Goal: Information Seeking & Learning: Find contact information

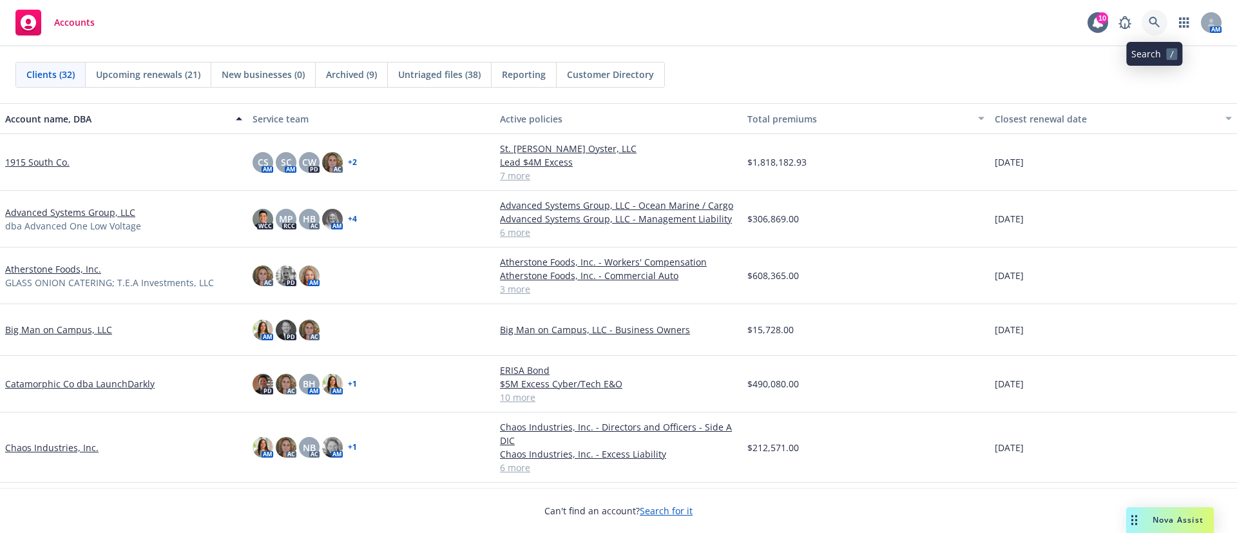
click at [1158, 23] on icon at bounding box center [1155, 23] width 12 height 12
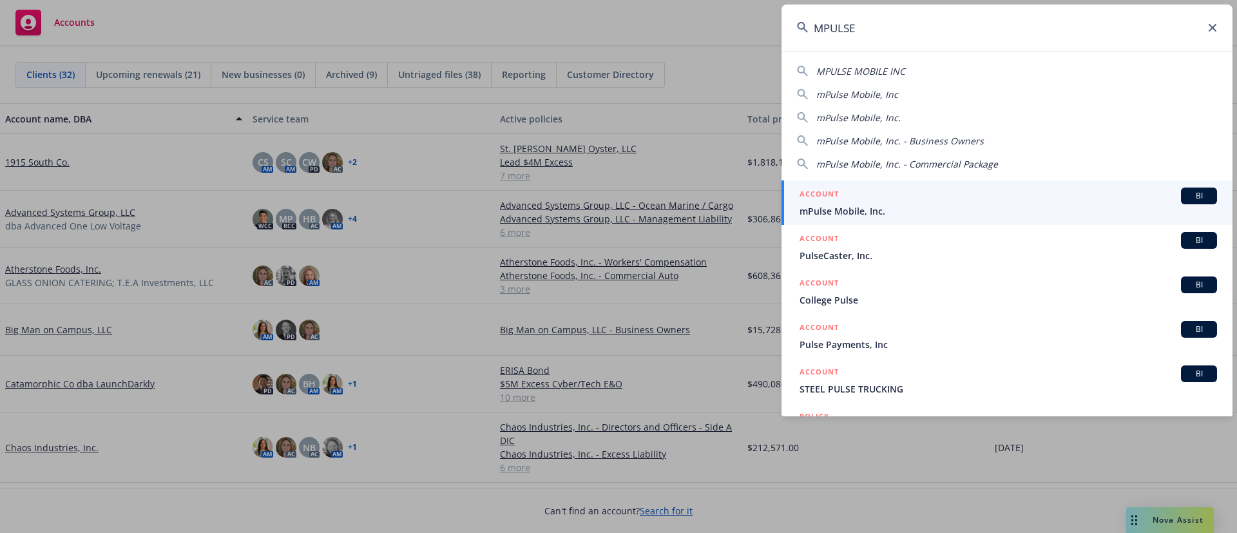
type input "MPULSE"
click at [867, 209] on span "mPulse Mobile, Inc." at bounding box center [1009, 211] width 418 height 14
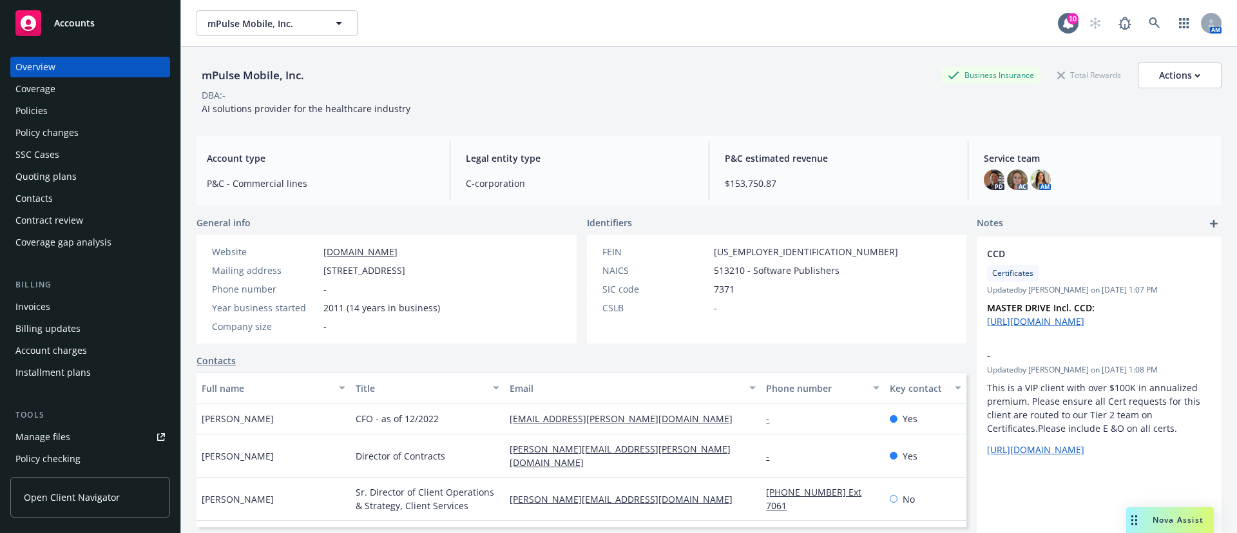
click at [101, 180] on div "Quoting plans" at bounding box center [89, 176] width 149 height 21
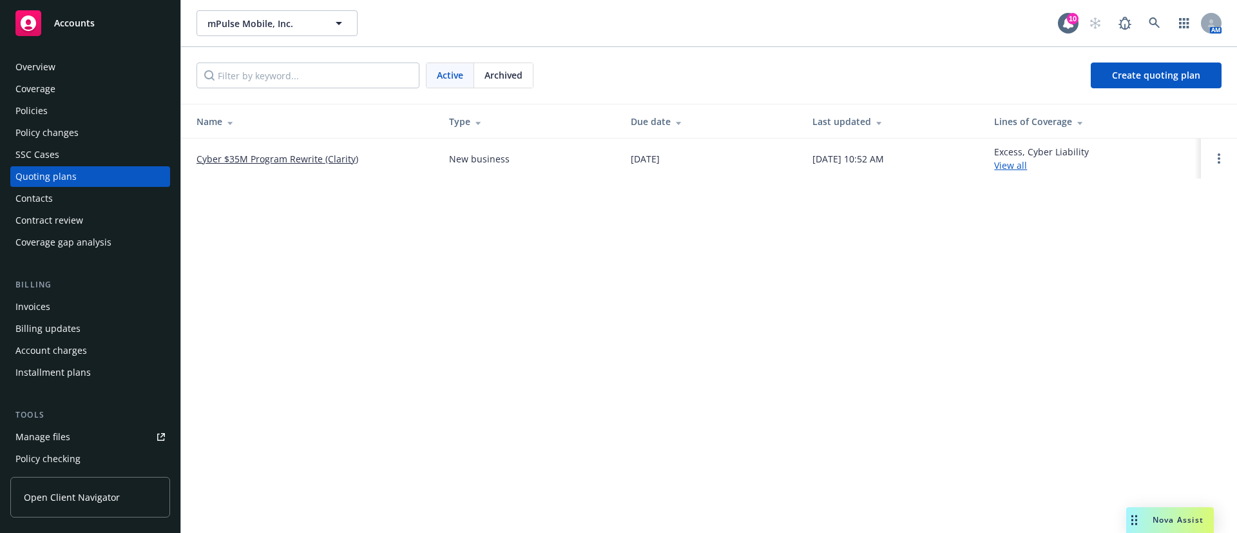
click at [63, 107] on div "Policies" at bounding box center [89, 111] width 149 height 21
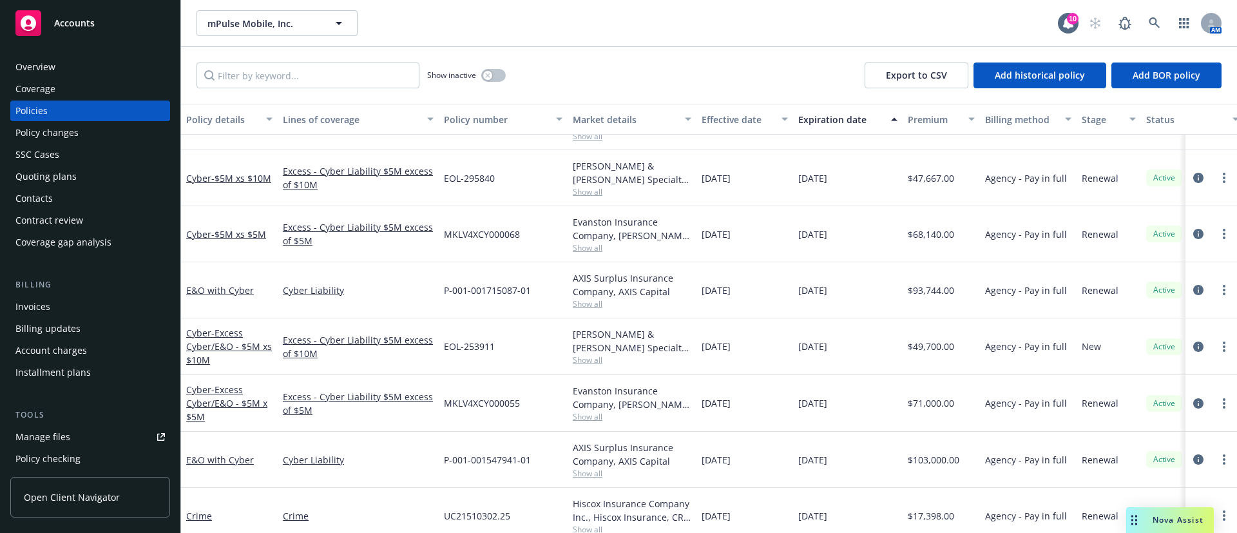
scroll to position [290, 0]
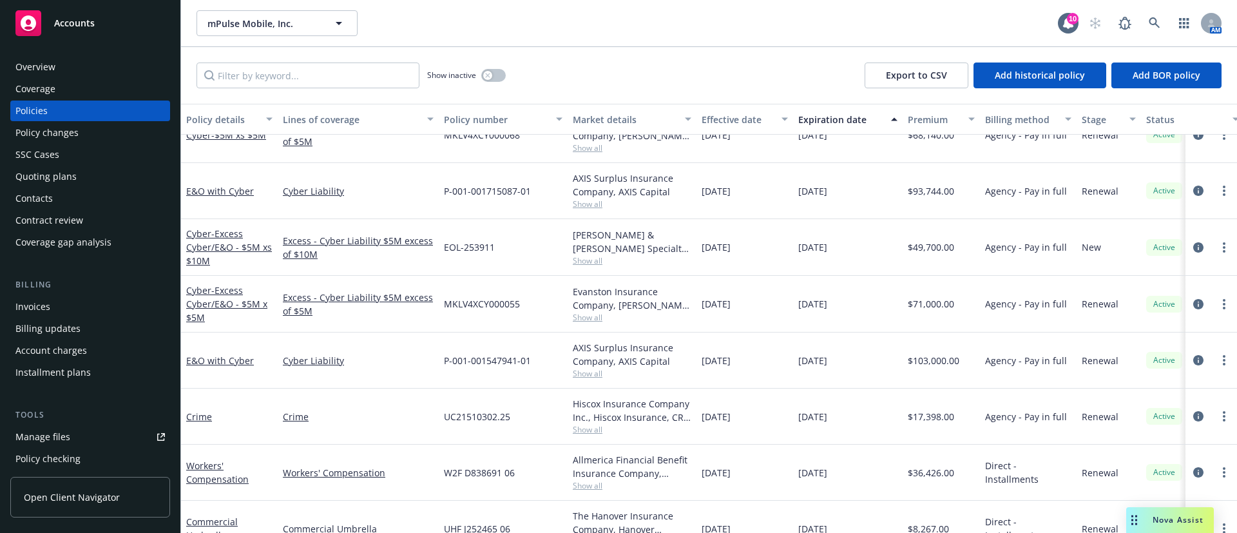
click at [595, 372] on span "Show all" at bounding box center [632, 373] width 119 height 11
click at [865, 341] on div "03/01/2026" at bounding box center [848, 360] width 110 height 56
click at [1151, 25] on icon at bounding box center [1155, 23] width 12 height 12
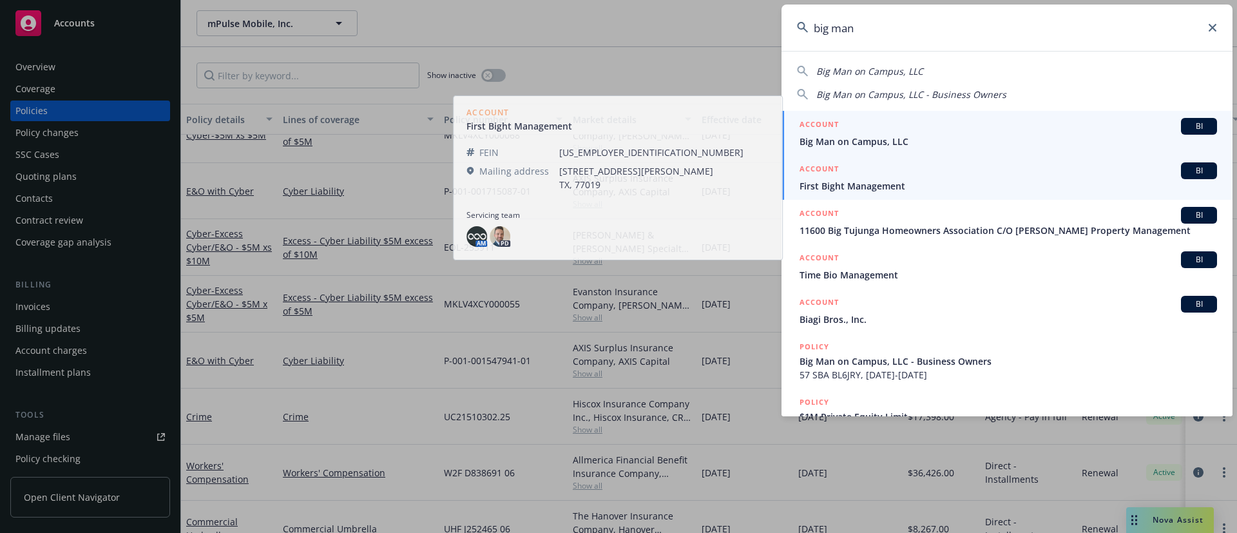
type input "big man"
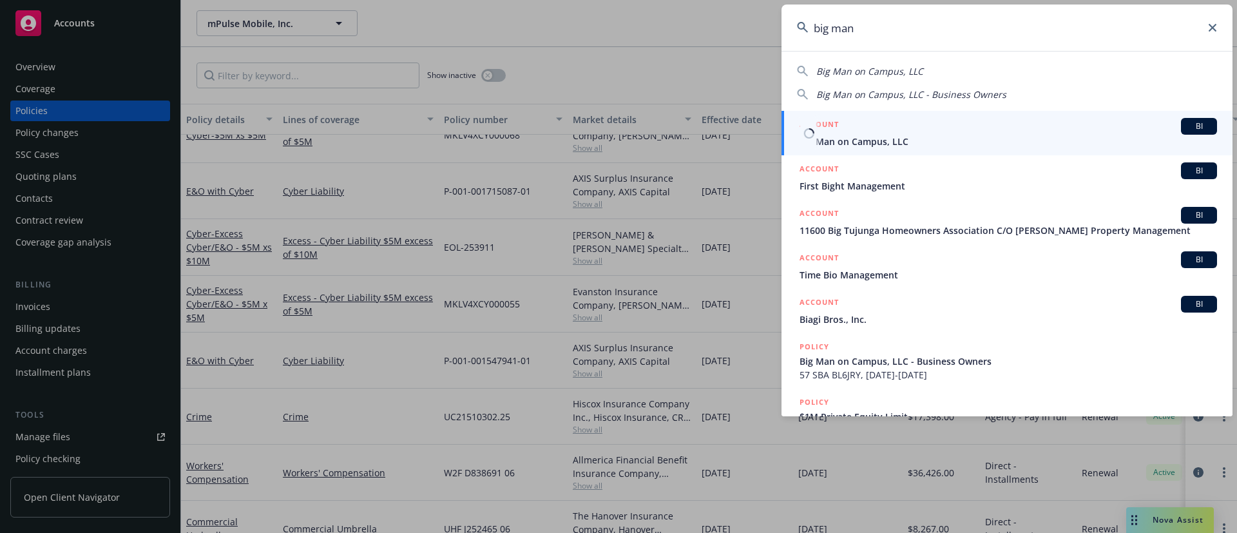
click at [998, 137] on span "Big Man on Campus, LLC" at bounding box center [1009, 142] width 418 height 14
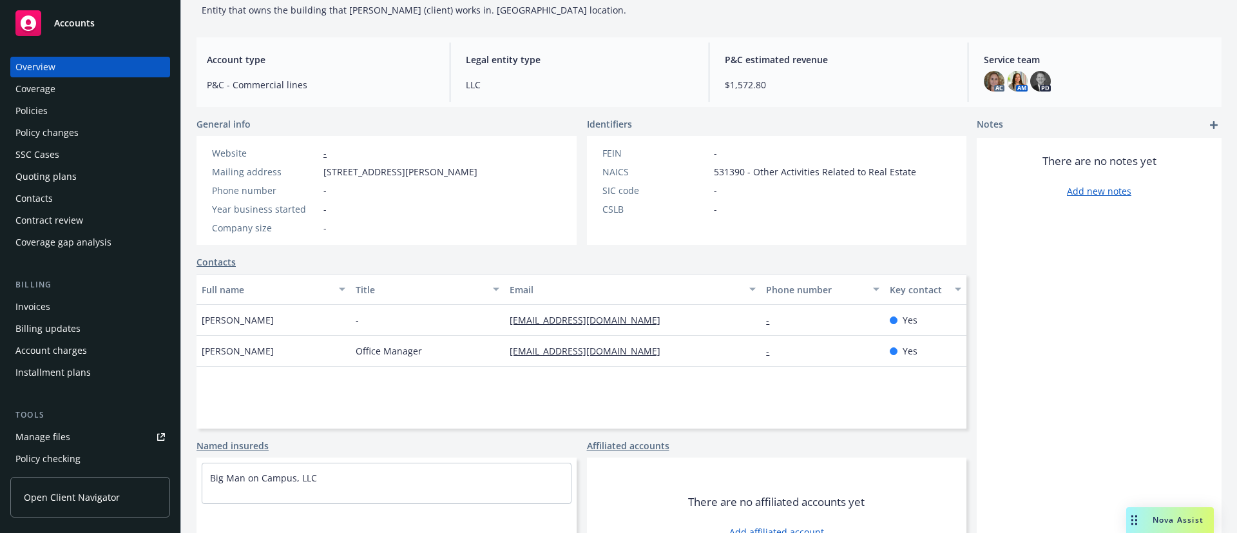
scroll to position [141, 0]
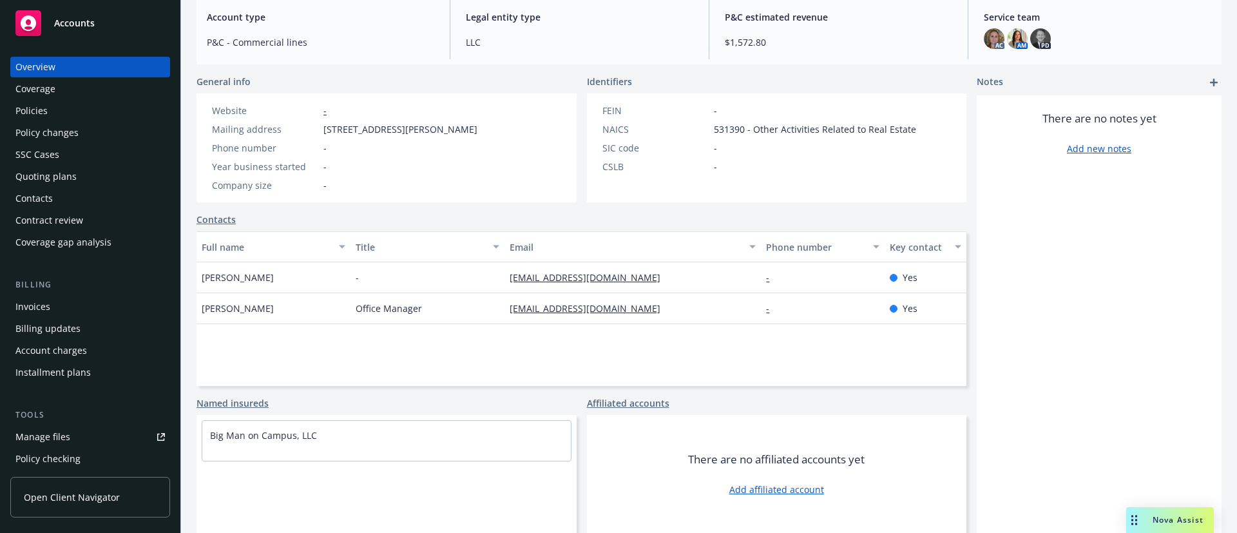
click at [95, 181] on div "Quoting plans" at bounding box center [89, 176] width 149 height 21
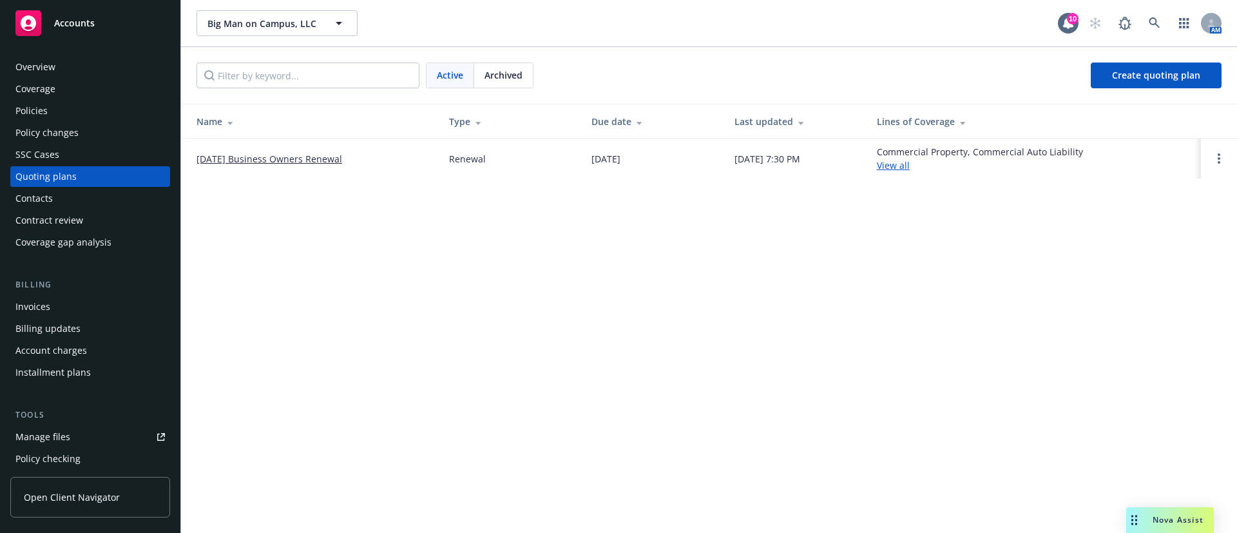
click at [218, 156] on link "10/26/25 Business Owners Renewal" at bounding box center [270, 159] width 146 height 14
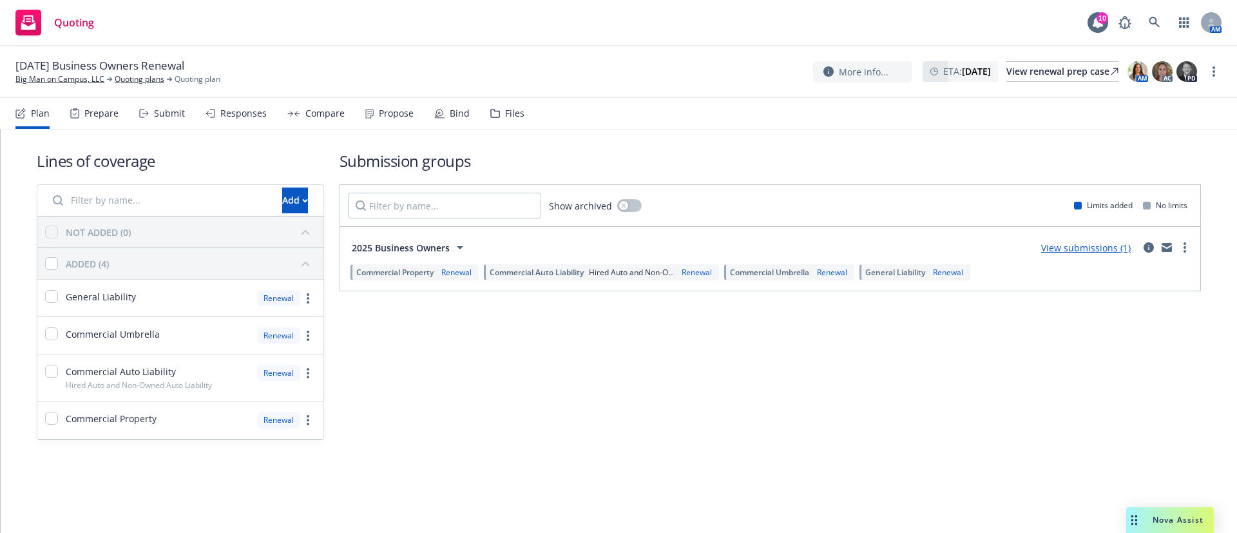
click at [520, 125] on nav "Plan Prepare Submit Responses Compare Propose Bind Files" at bounding box center [618, 113] width 1206 height 31
click at [514, 120] on div "Files" at bounding box center [507, 113] width 34 height 31
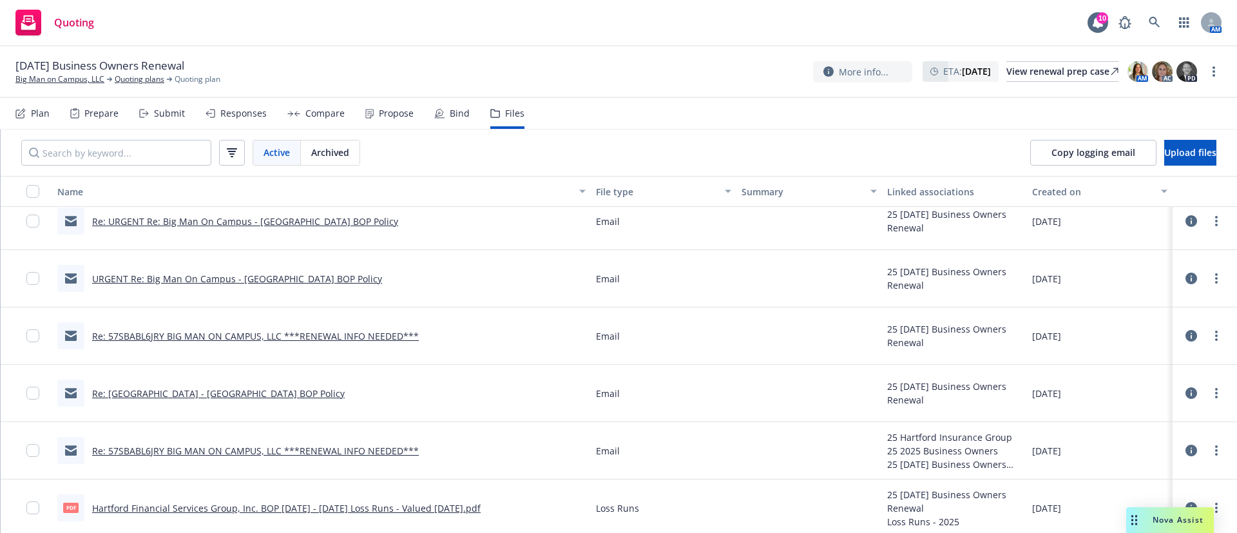
scroll to position [18, 0]
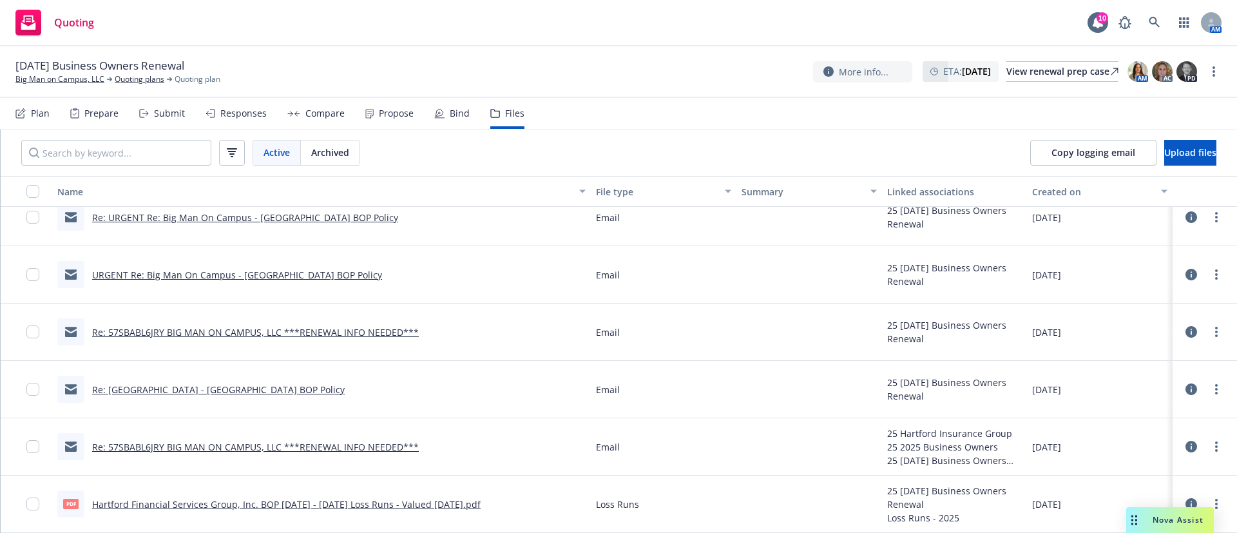
click at [332, 448] on link "Re: 57SBABL6JRY BIG MAN ON CAMPUS, LLC ***RENEWAL INFO NEEDED***" at bounding box center [255, 447] width 327 height 12
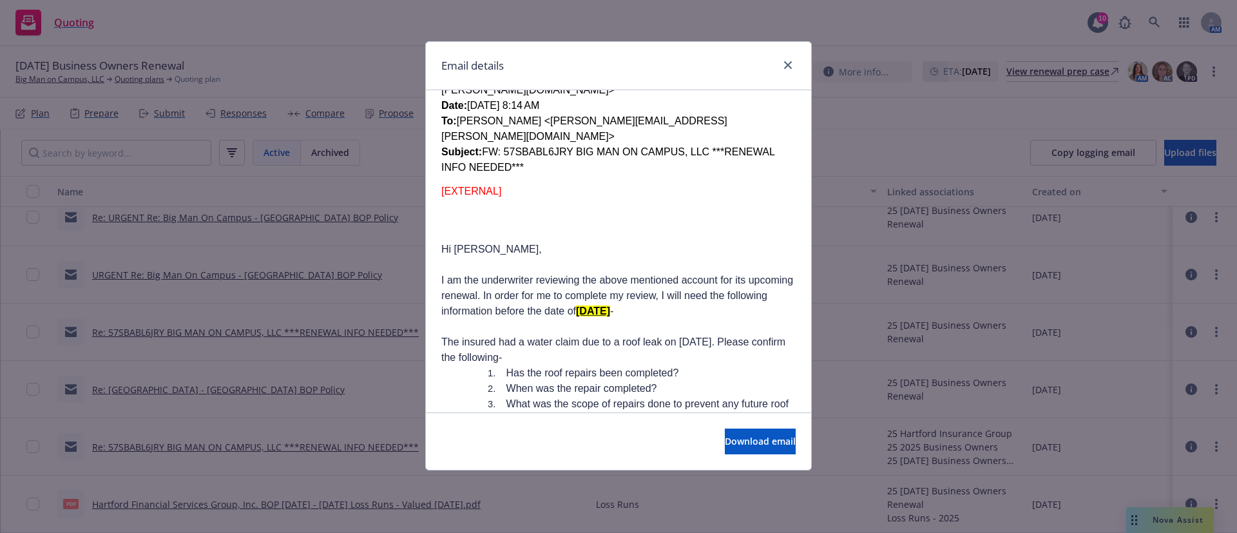
scroll to position [677, 0]
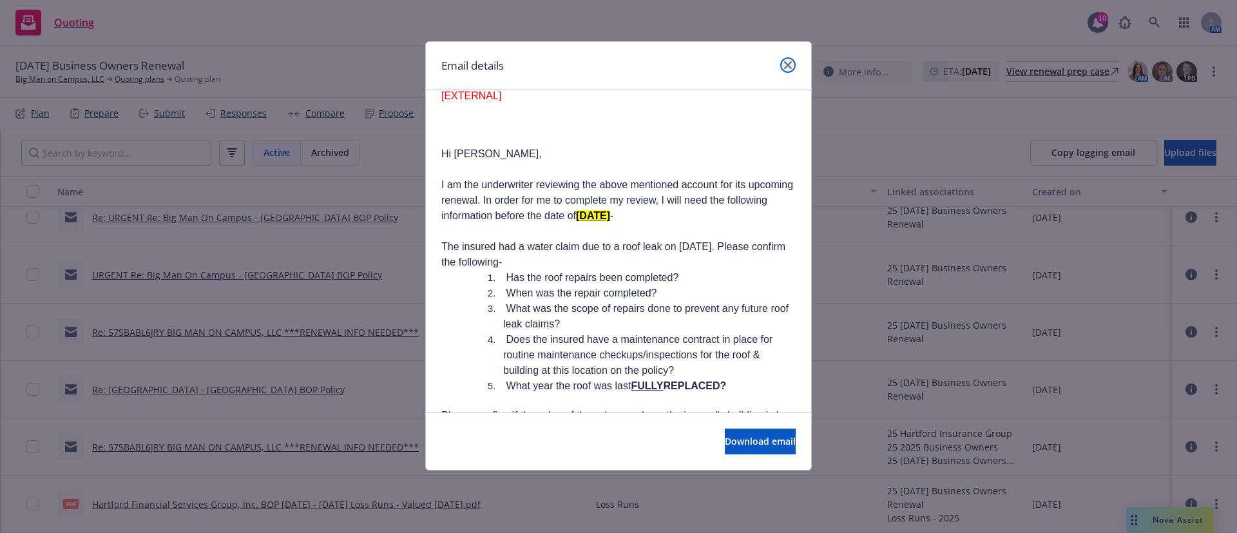
click at [786, 60] on link "close" at bounding box center [787, 64] width 15 height 15
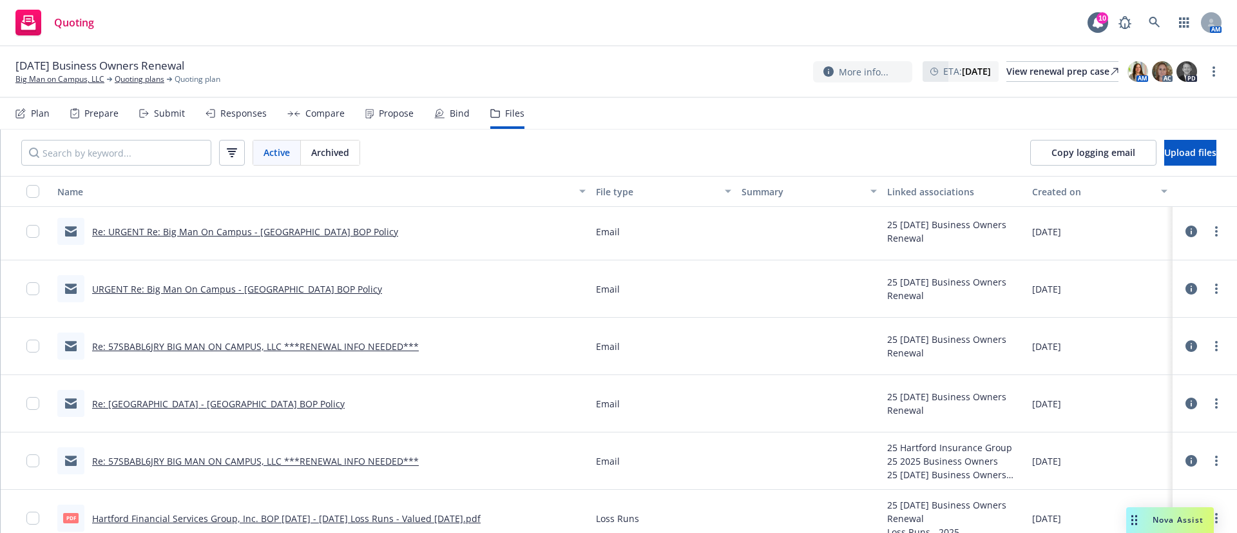
scroll to position [0, 0]
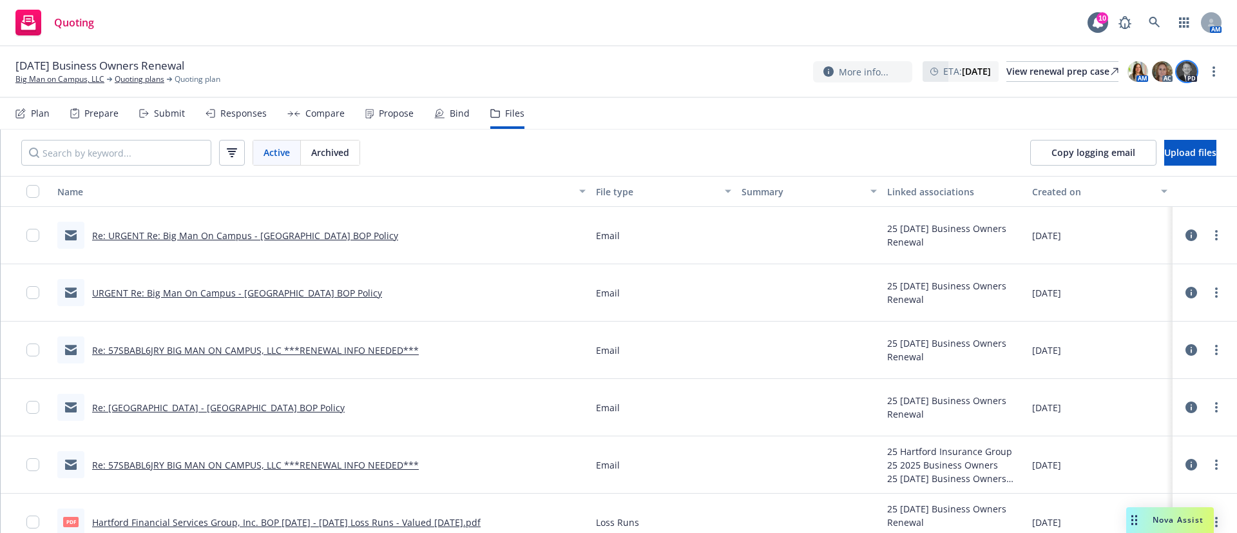
click at [1191, 77] on img at bounding box center [1187, 71] width 21 height 21
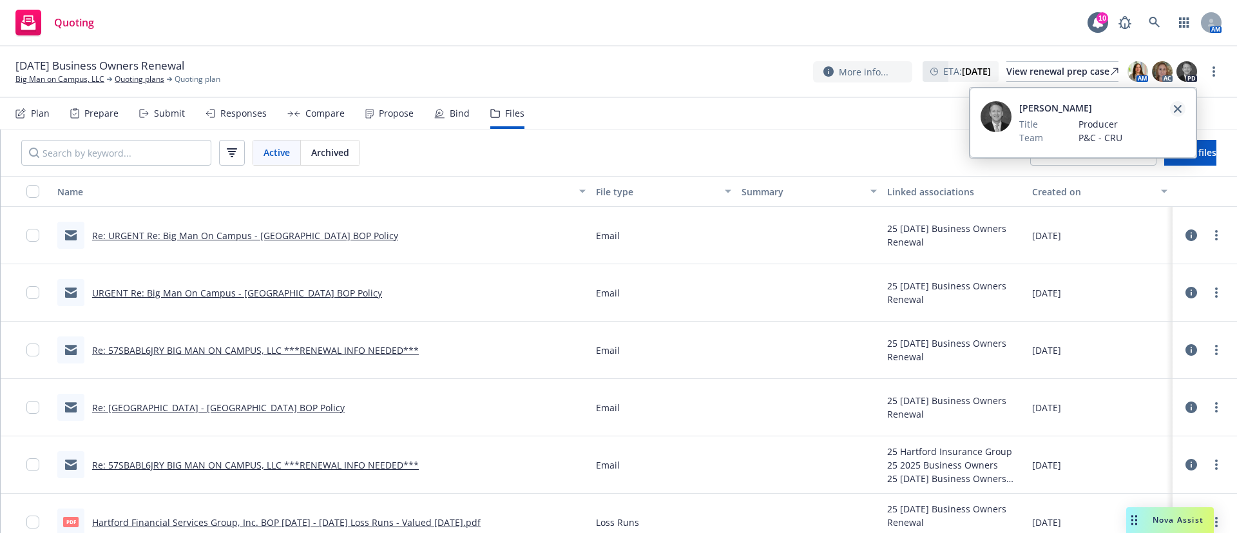
click at [1176, 108] on icon "close" at bounding box center [1178, 109] width 8 height 8
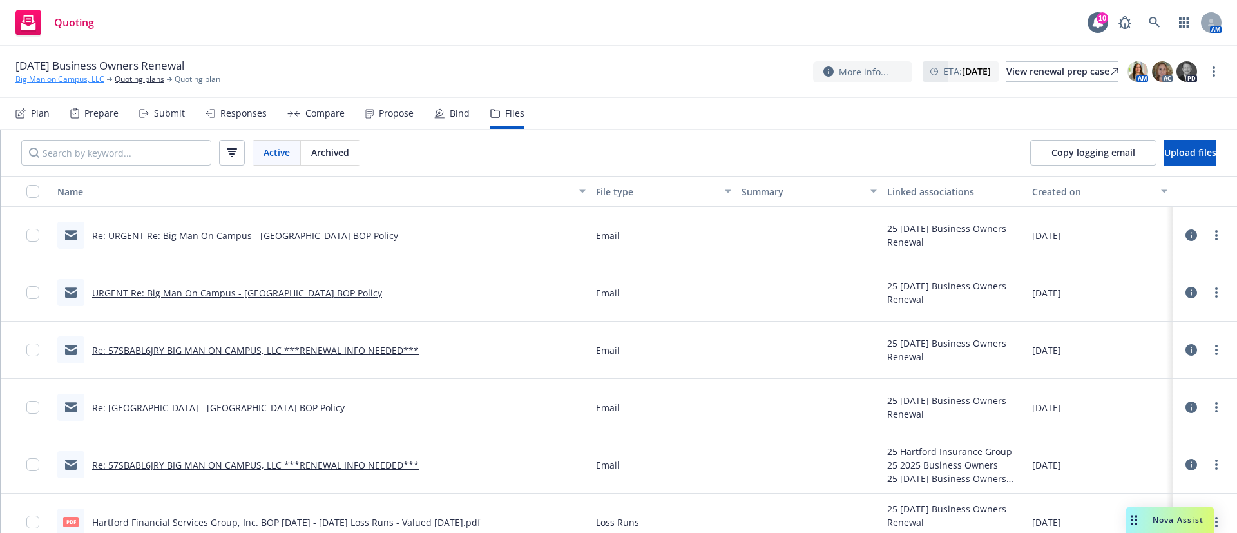
click at [83, 77] on link "Big Man on Campus, LLC" at bounding box center [59, 79] width 89 height 12
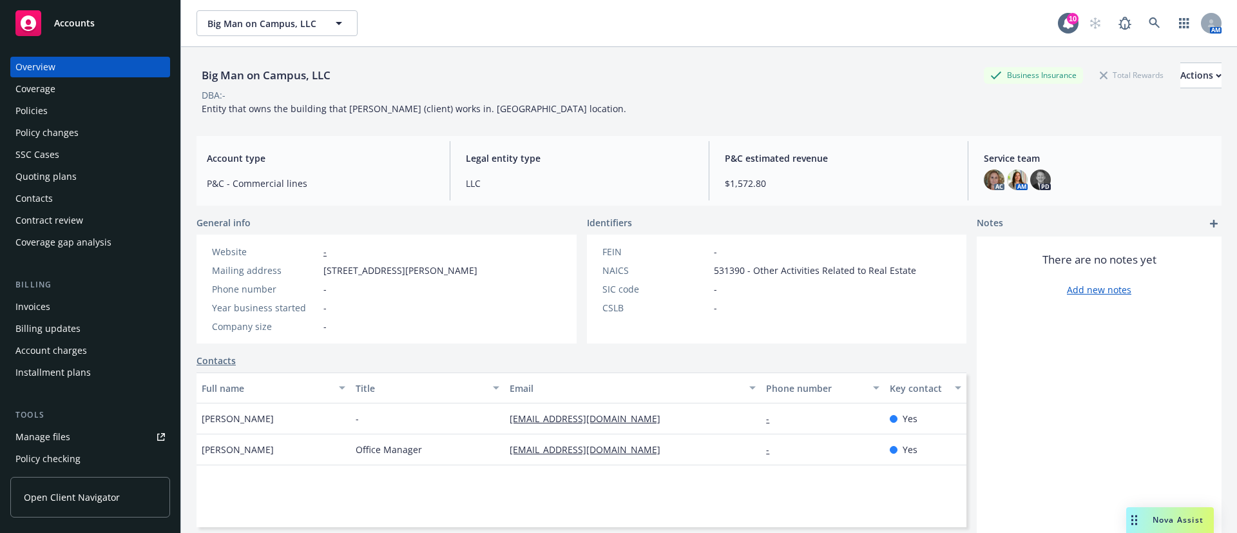
click at [599, 76] on div "Big Man on Campus, LLC Business Insurance Total Rewards Actions" at bounding box center [709, 75] width 1025 height 26
drag, startPoint x: 691, startPoint y: 398, endPoint x: 631, endPoint y: 312, distance: 104.6
click at [655, 350] on div "General info Website - Mailing address [STREET_ADDRESS][PERSON_NAME] Phone numb…" at bounding box center [582, 445] width 770 height 458
click at [92, 23] on span "Accounts" at bounding box center [74, 23] width 41 height 10
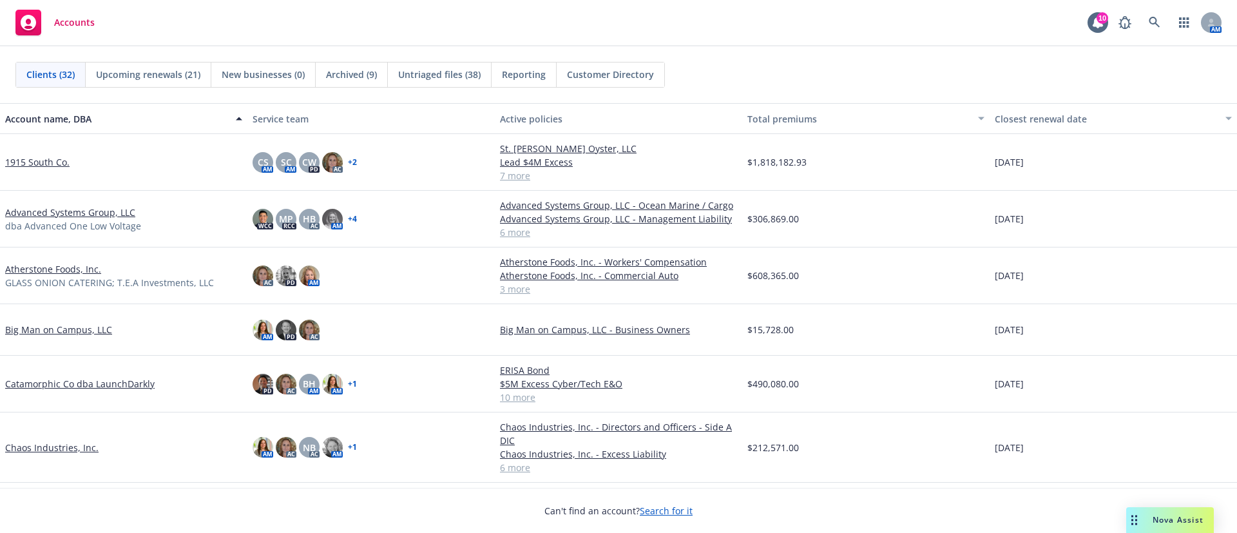
click at [471, 75] on span "Untriaged files (38)" at bounding box center [439, 75] width 82 height 14
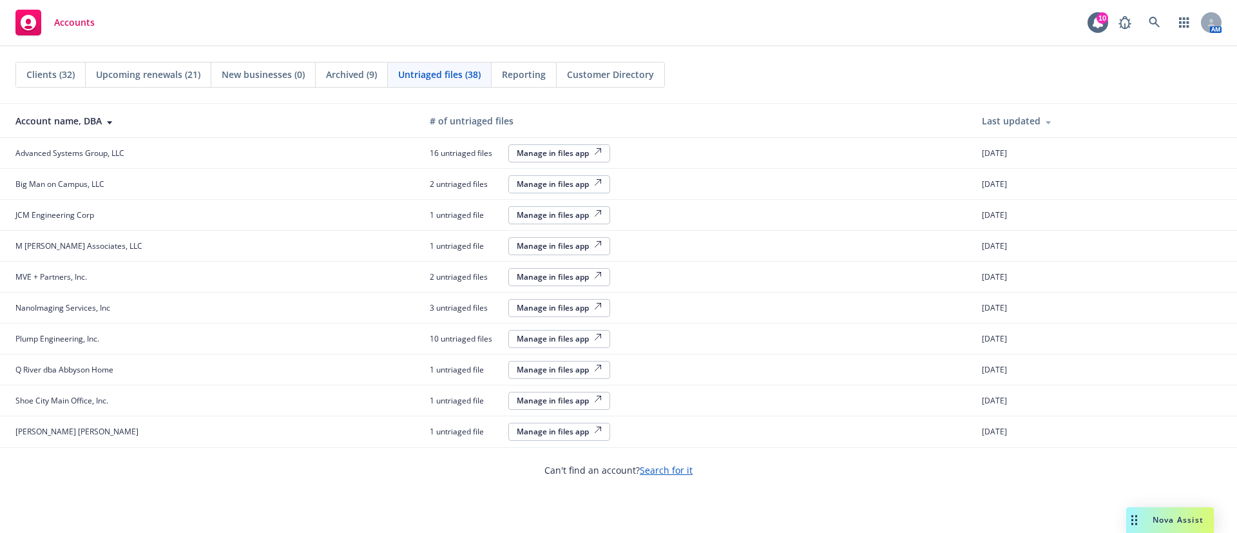
click at [197, 75] on span "Upcoming renewals (21)" at bounding box center [148, 75] width 104 height 14
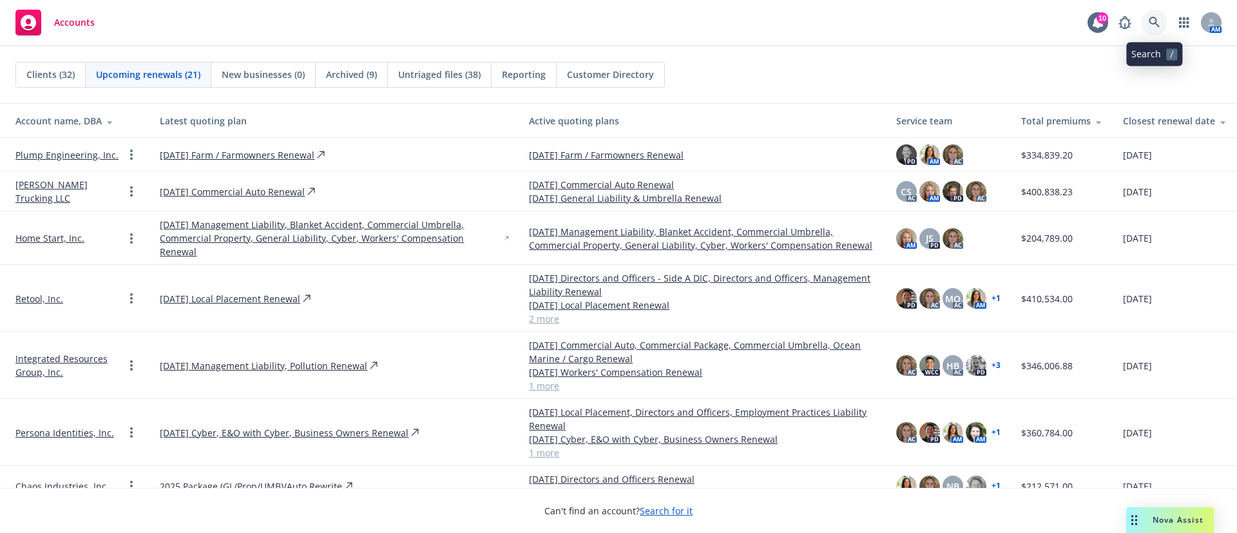
click at [1157, 26] on icon at bounding box center [1155, 23] width 12 height 12
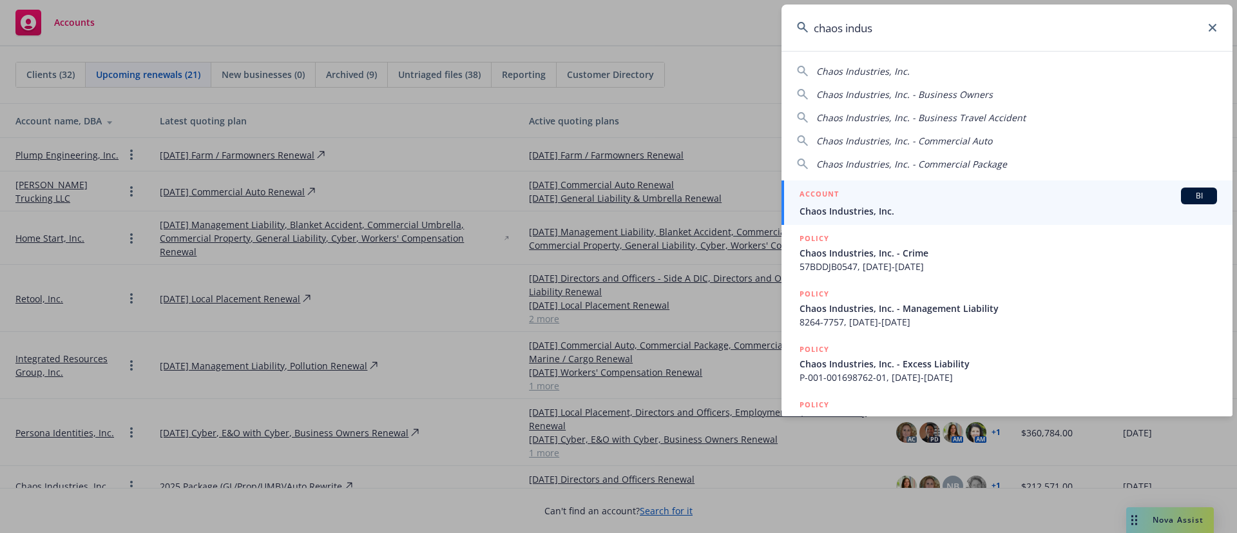
type input "chaos indus"
click at [834, 209] on span "Chaos Industries, Inc." at bounding box center [1009, 211] width 418 height 14
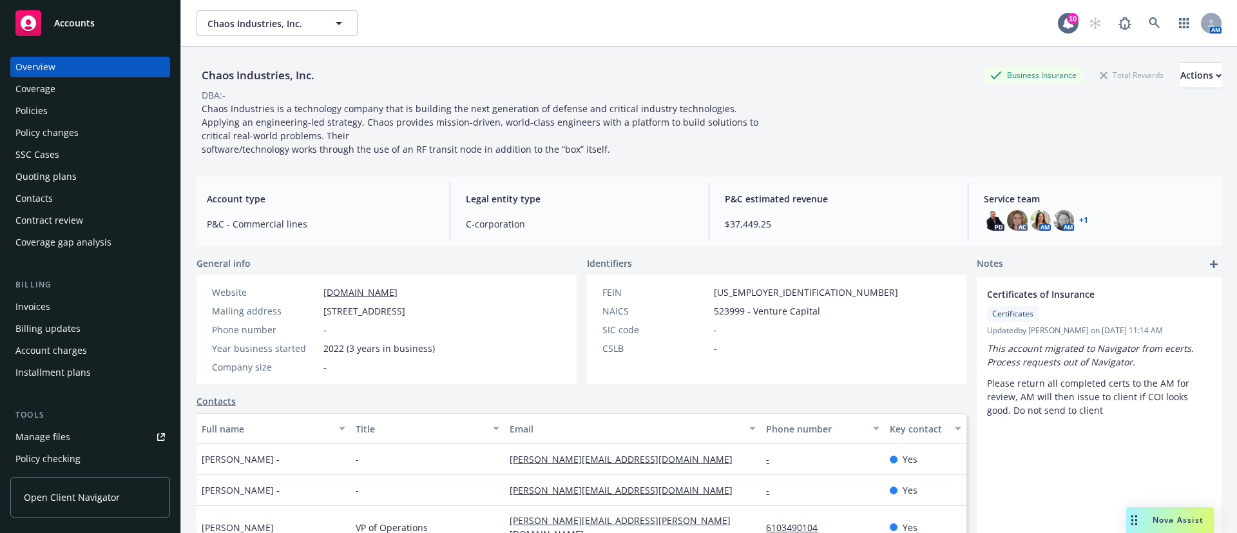
click at [108, 174] on div "Quoting plans" at bounding box center [89, 176] width 149 height 21
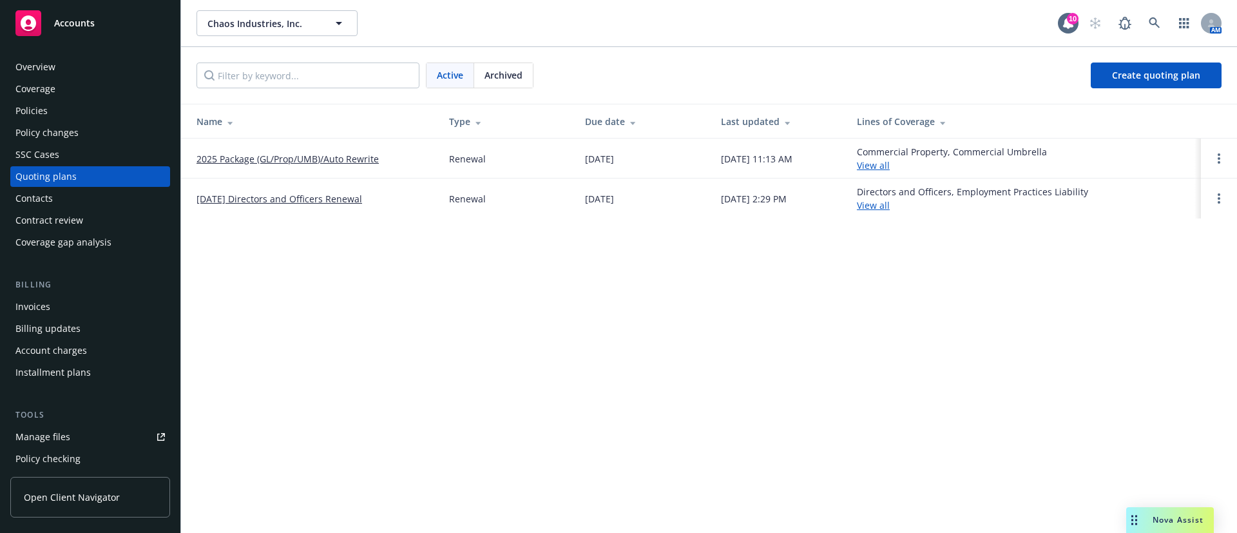
click at [265, 157] on link "2025 Package (GL/Prop/UMB)/Auto Rewrite" at bounding box center [288, 159] width 182 height 14
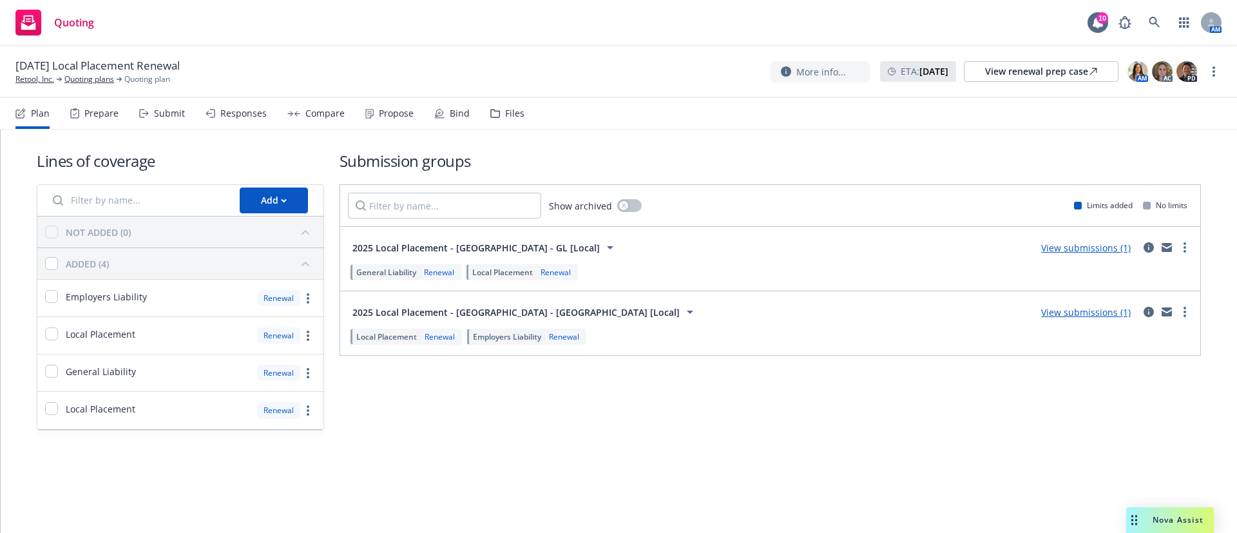
click at [505, 114] on div "Files" at bounding box center [514, 113] width 19 height 10
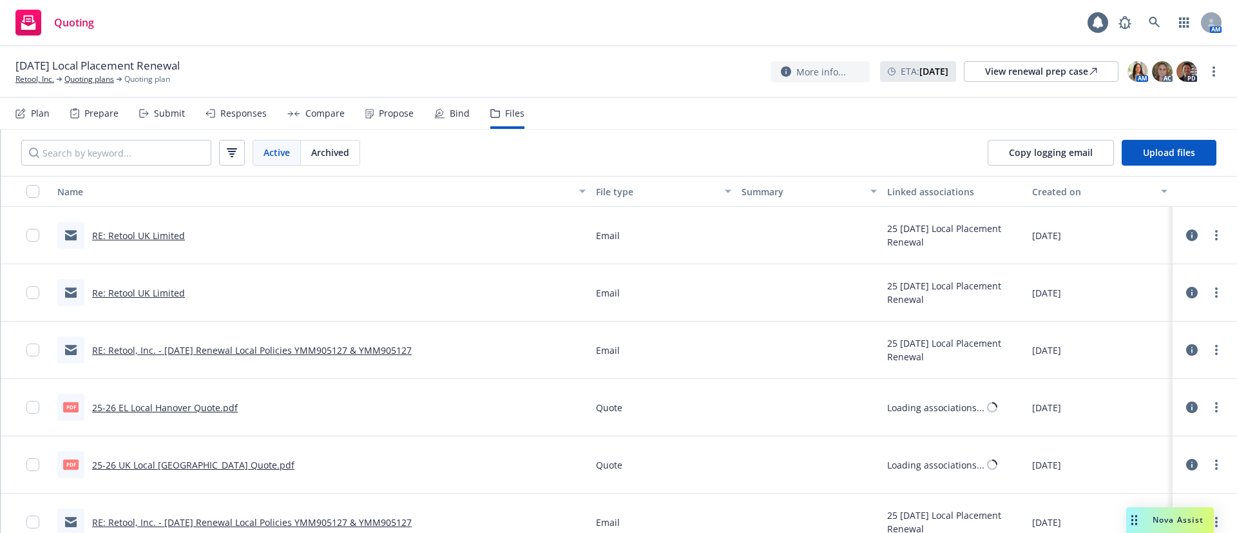
click at [144, 240] on link "RE: Retool UK Limited" at bounding box center [138, 235] width 93 height 12
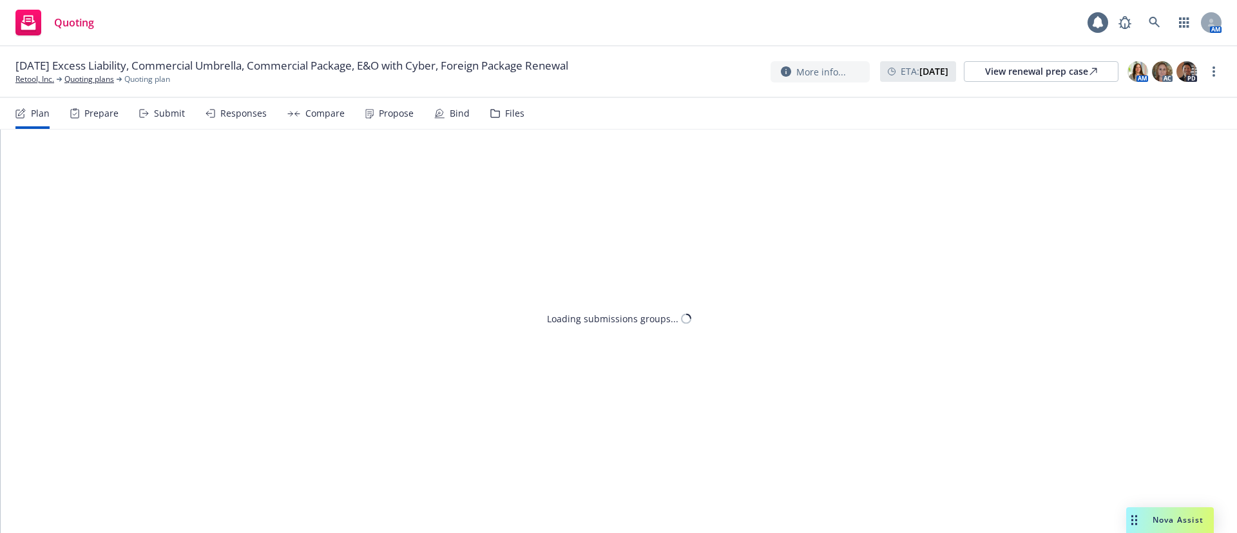
click at [500, 120] on div "Files" at bounding box center [507, 113] width 34 height 31
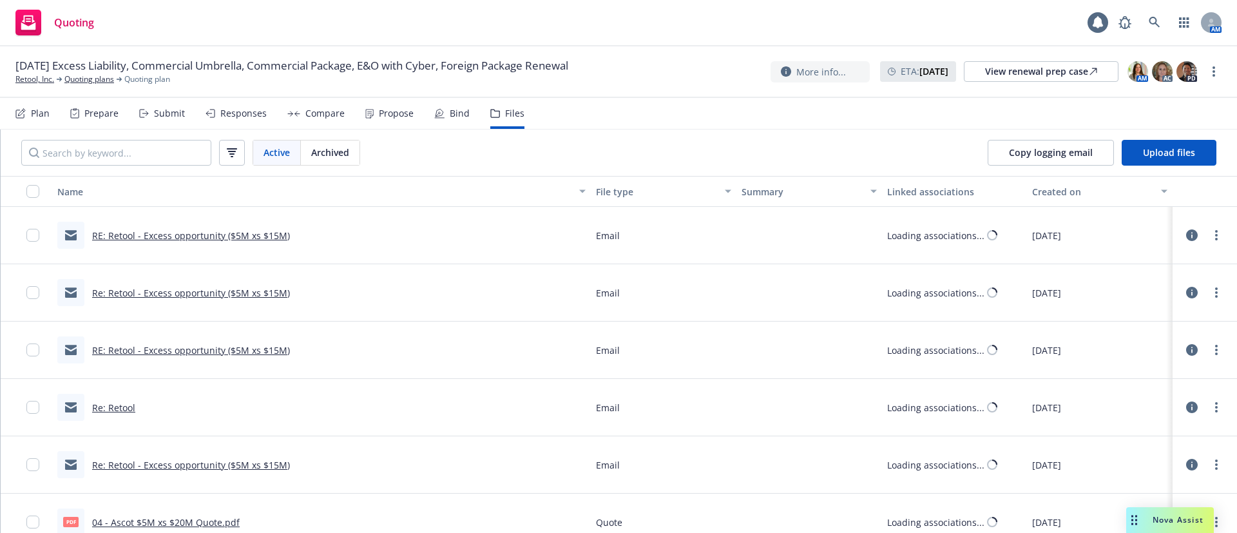
click at [184, 238] on link "RE: Retool - Excess opportunity ($5M xs $15M)" at bounding box center [191, 235] width 198 height 12
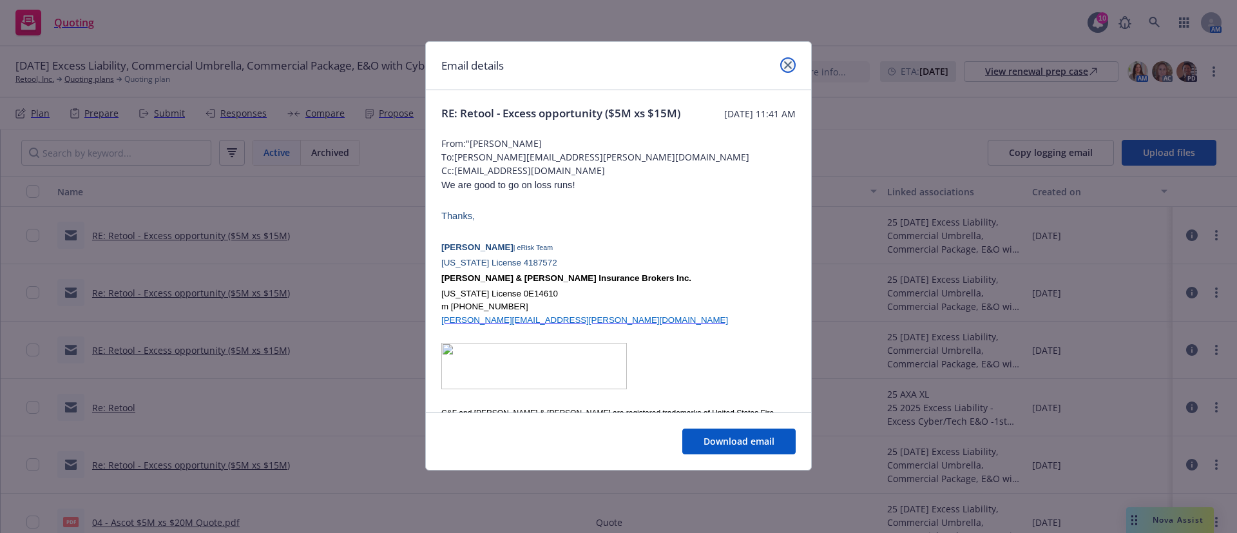
click at [791, 69] on link "close" at bounding box center [787, 64] width 15 height 15
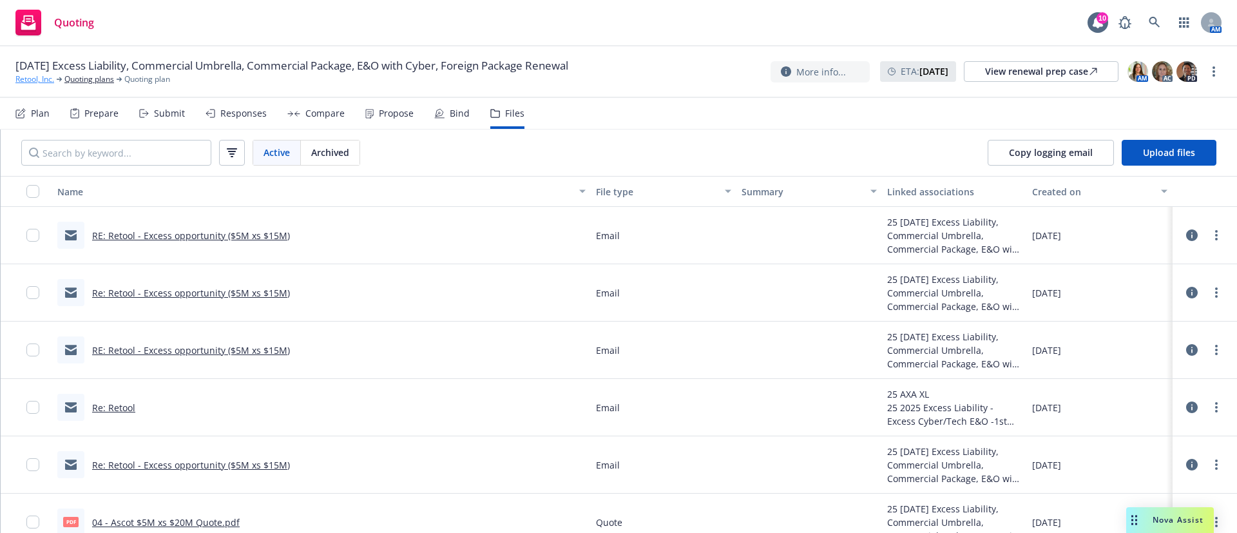
click at [46, 78] on link "Retool, Inc." at bounding box center [34, 79] width 39 height 12
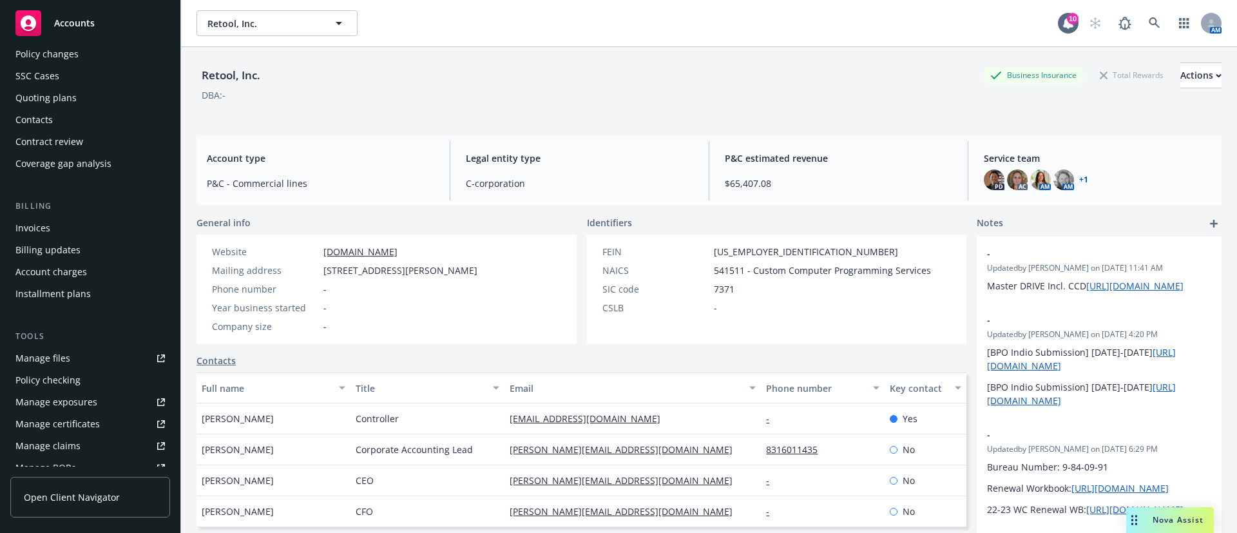
scroll to position [97, 0]
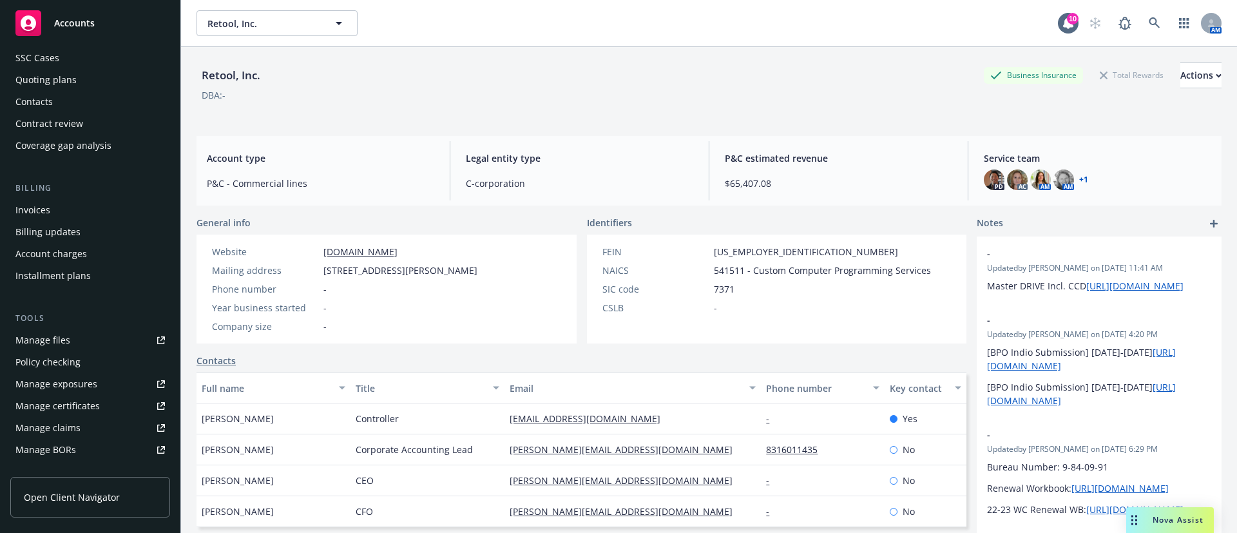
click at [102, 345] on link "Manage files" at bounding box center [90, 340] width 160 height 21
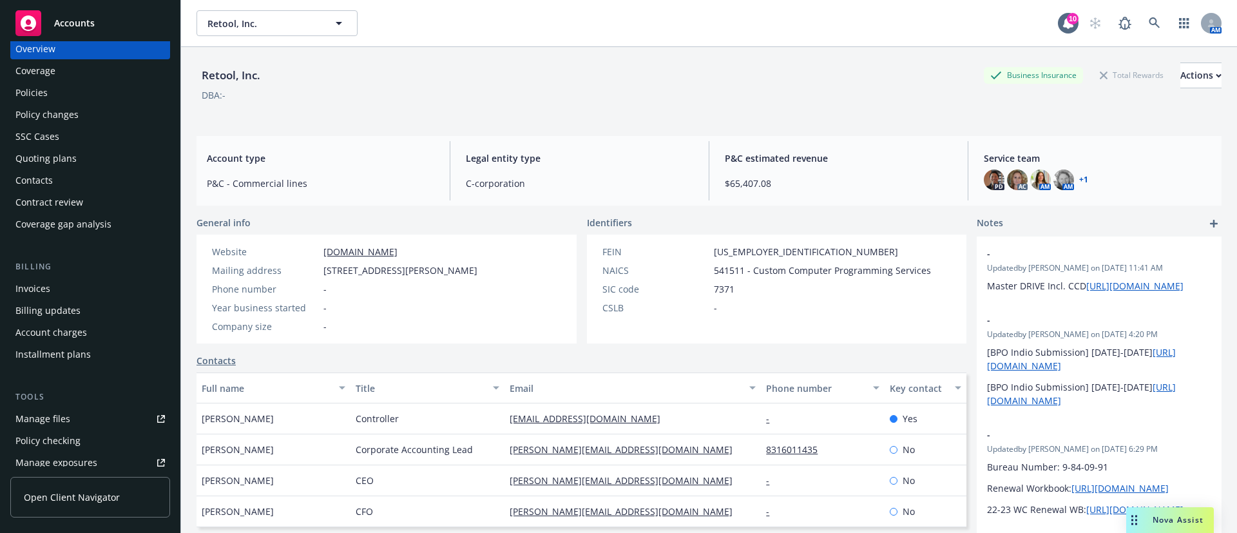
scroll to position [0, 0]
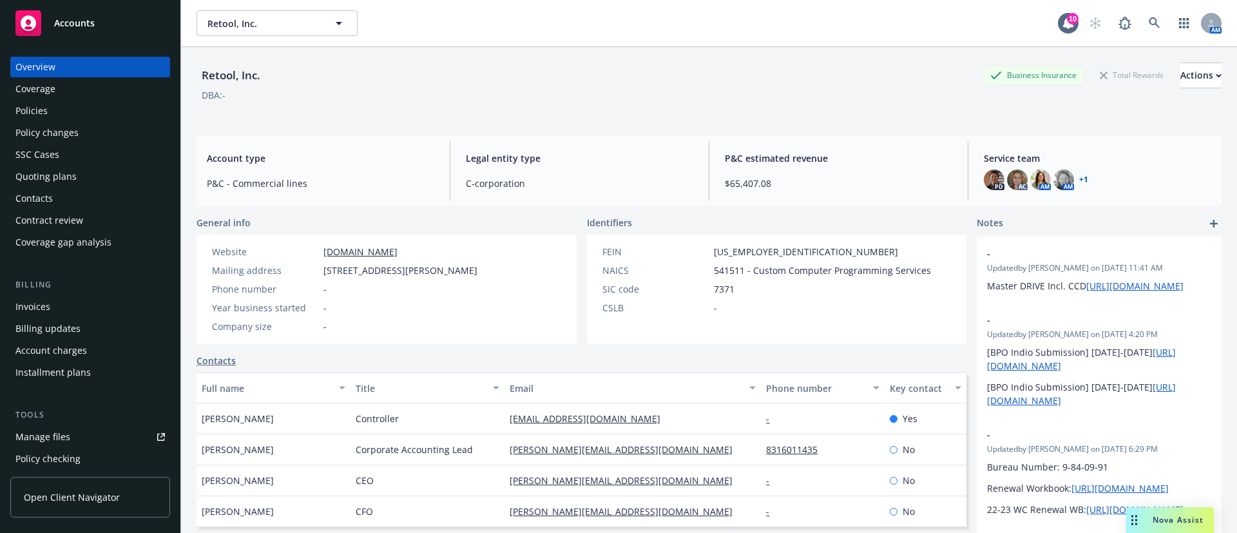
click at [81, 111] on div "Policies" at bounding box center [89, 111] width 149 height 21
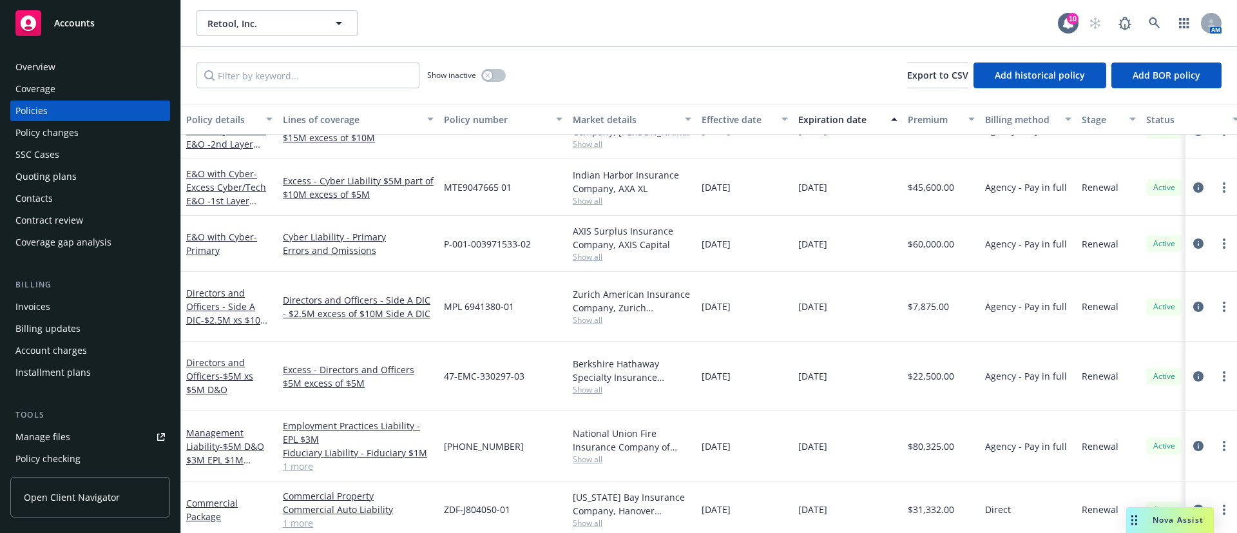
scroll to position [392, 0]
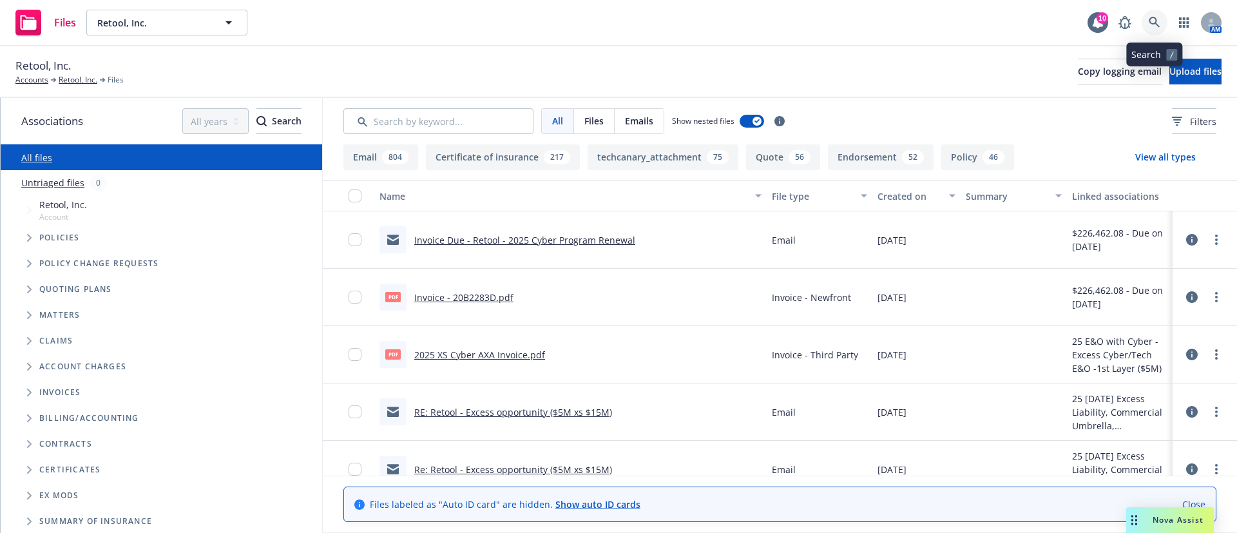
click at [1157, 21] on icon at bounding box center [1154, 22] width 11 height 11
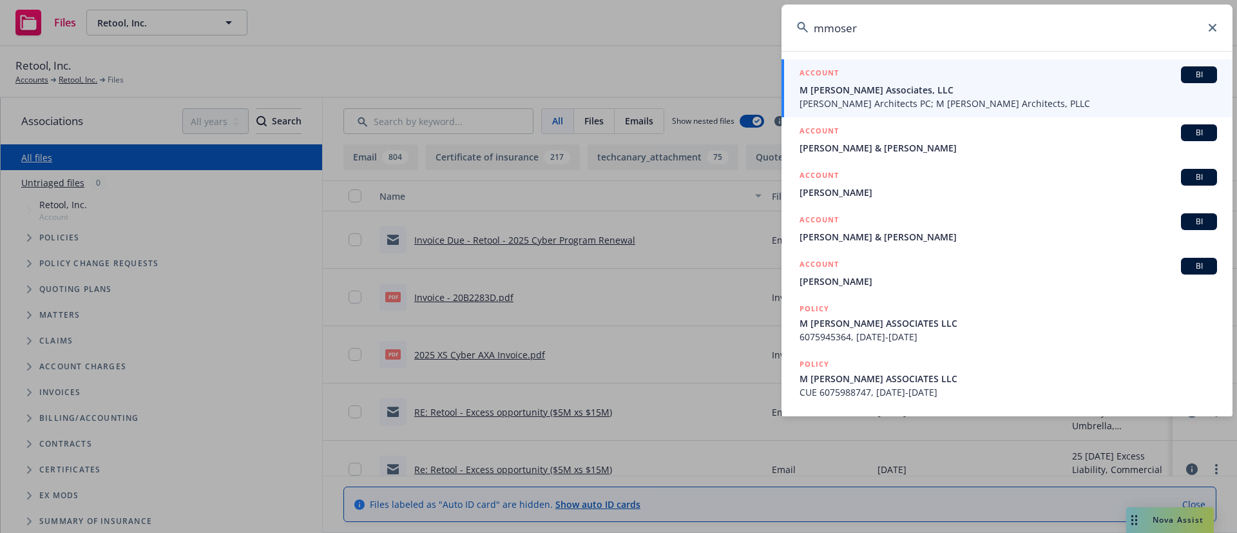
type input "mmoser"
click at [1040, 87] on span "M Moser Associates, LLC" at bounding box center [1009, 90] width 418 height 14
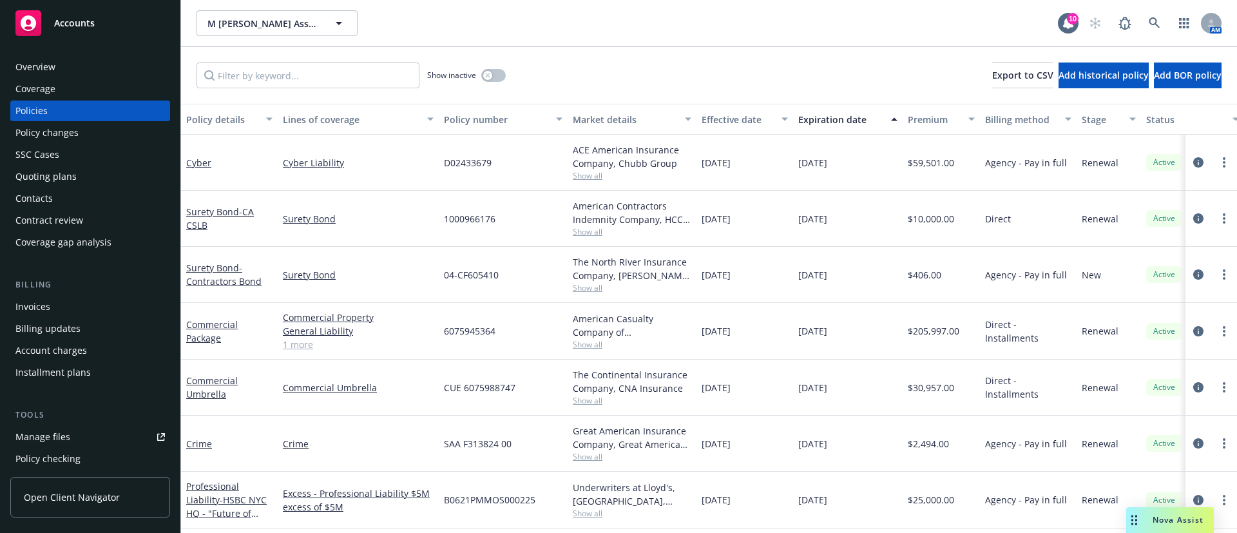
click at [61, 182] on div "Quoting plans" at bounding box center [45, 176] width 61 height 21
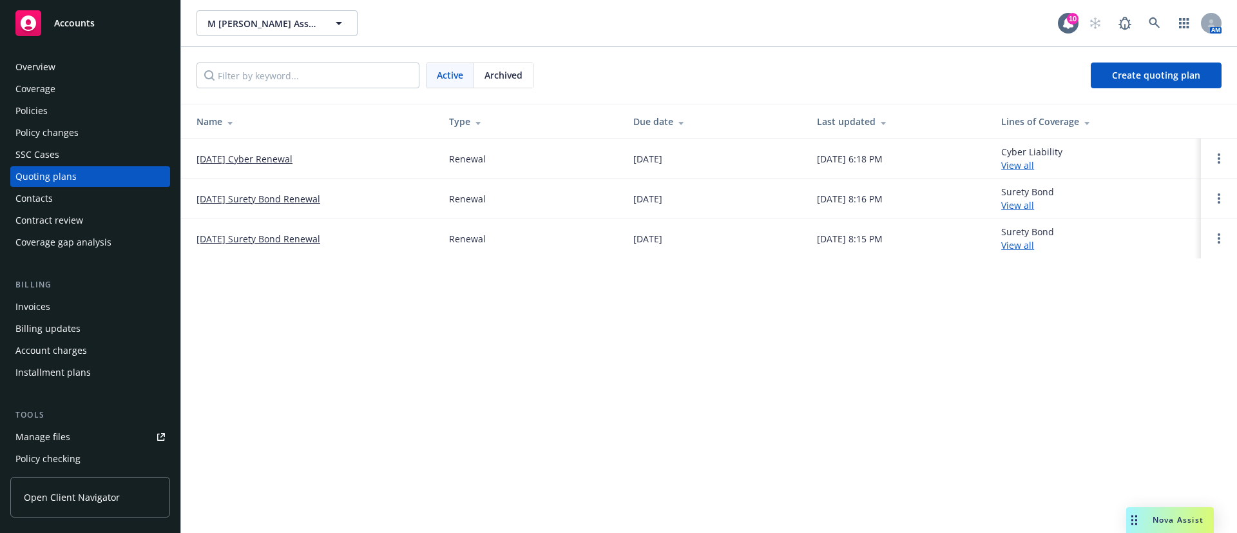
click at [255, 154] on link "[DATE] Cyber Renewal" at bounding box center [245, 159] width 96 height 14
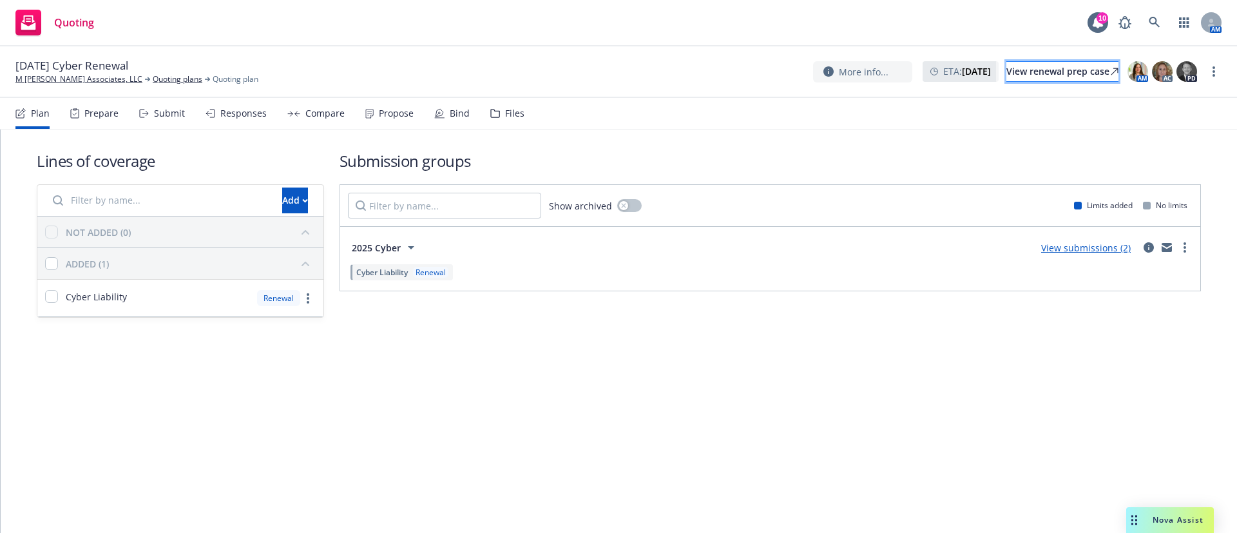
click at [1103, 63] on link "View renewal prep case" at bounding box center [1062, 71] width 112 height 21
click at [510, 101] on div "Files" at bounding box center [507, 113] width 34 height 31
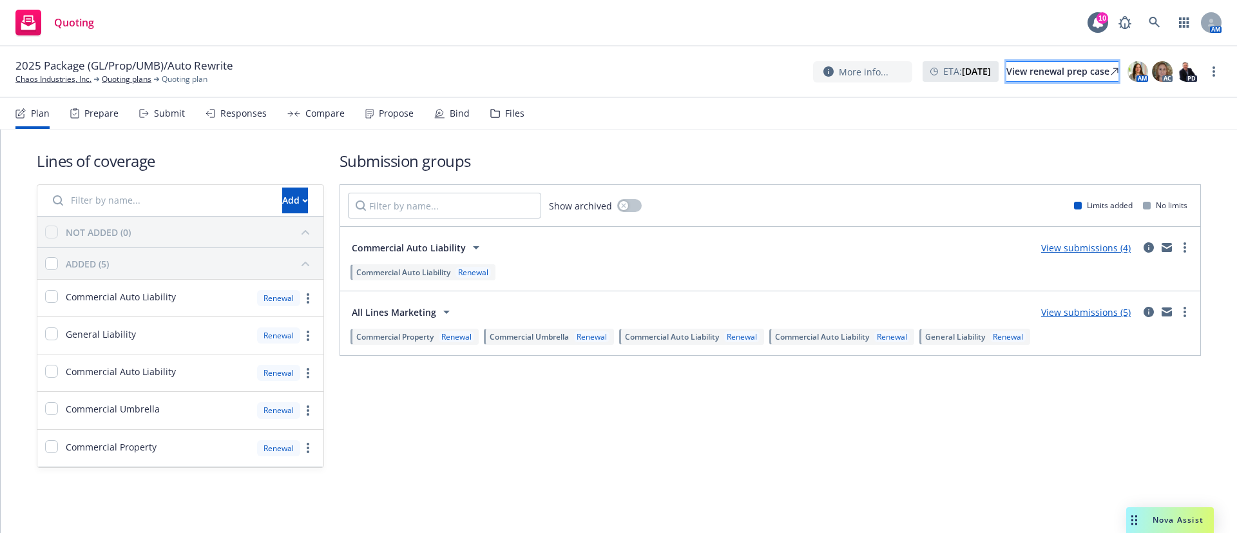
click at [1078, 70] on div "View renewal prep case" at bounding box center [1062, 71] width 112 height 19
click at [54, 80] on link "Chaos Industries, Inc." at bounding box center [53, 79] width 76 height 12
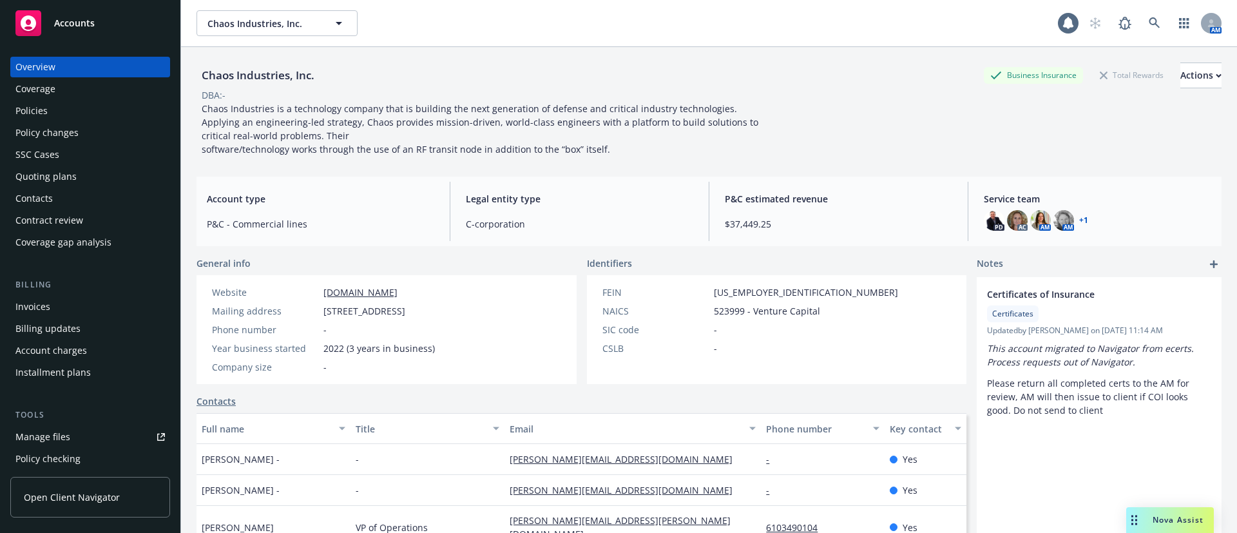
click at [40, 103] on div "Policies" at bounding box center [31, 111] width 32 height 21
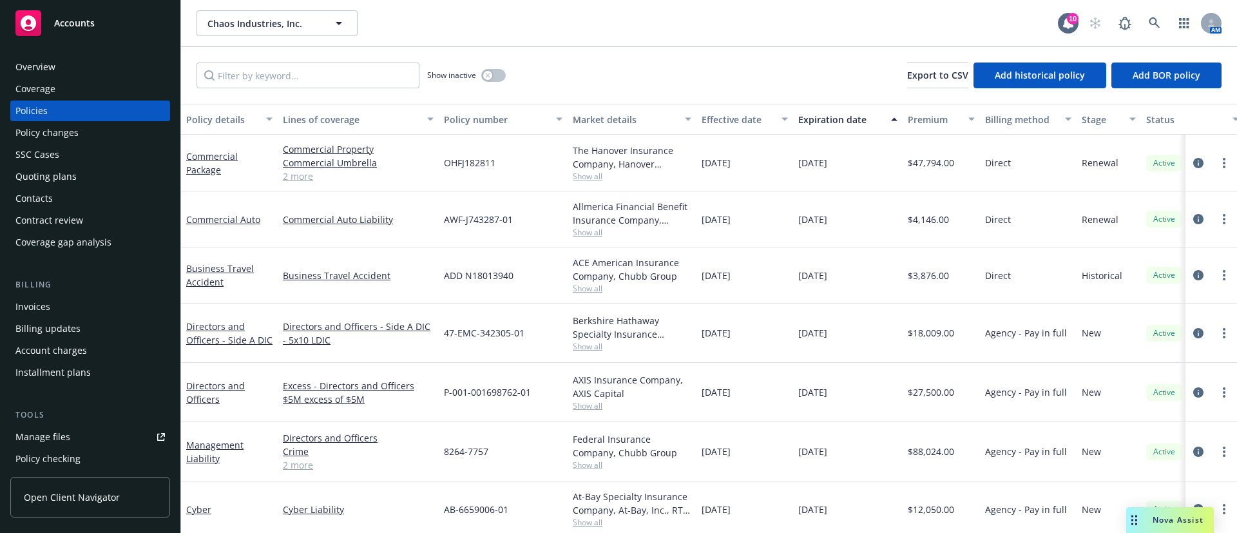
scroll to position [62, 0]
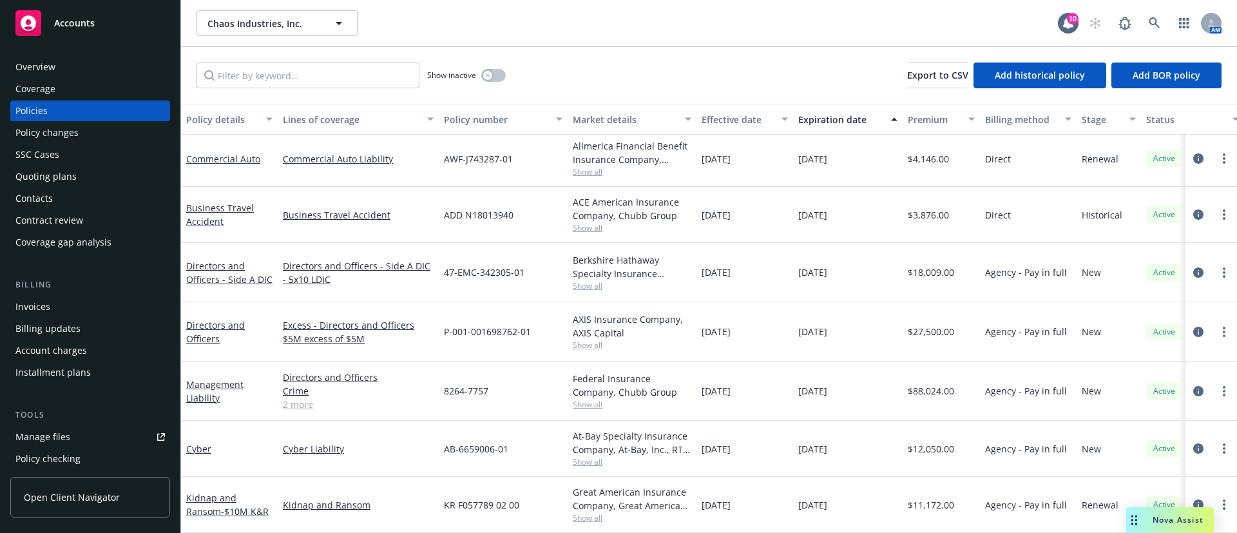
click at [130, 36] on link "Accounts" at bounding box center [90, 23] width 160 height 36
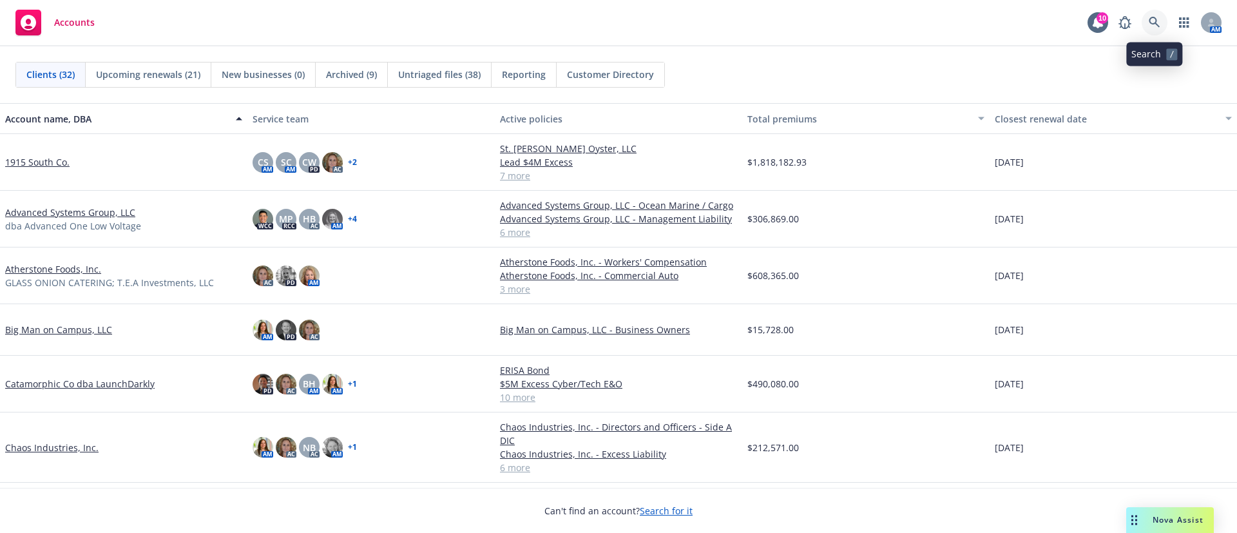
click at [1162, 23] on link at bounding box center [1155, 23] width 26 height 26
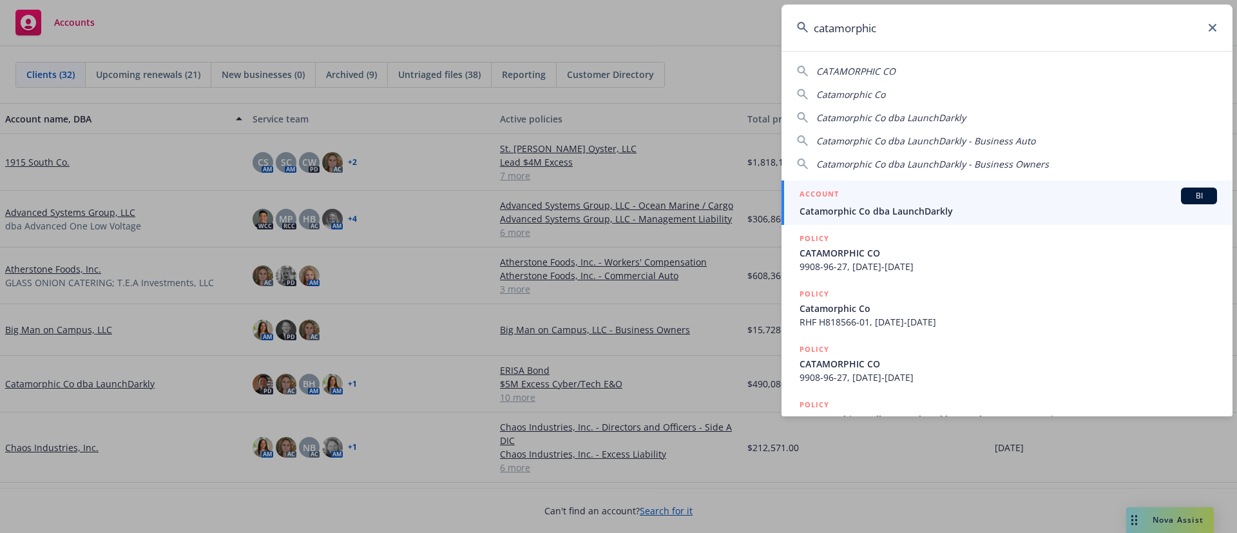
type input "catamorphic"
click at [983, 200] on div "ACCOUNT BI" at bounding box center [1009, 195] width 418 height 17
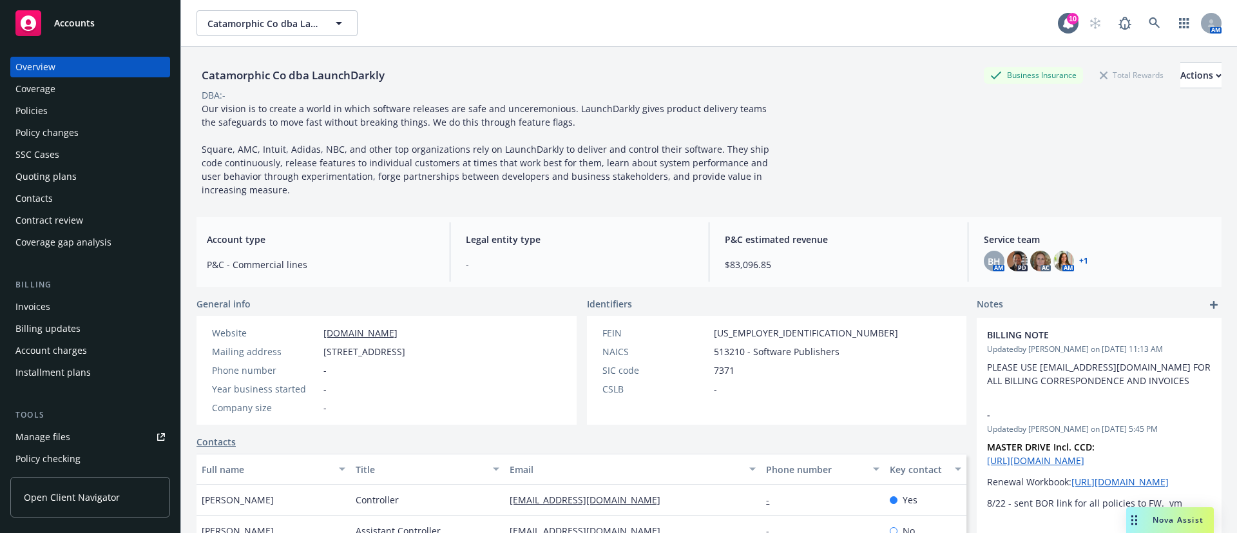
click at [92, 174] on div "Quoting plans" at bounding box center [89, 176] width 149 height 21
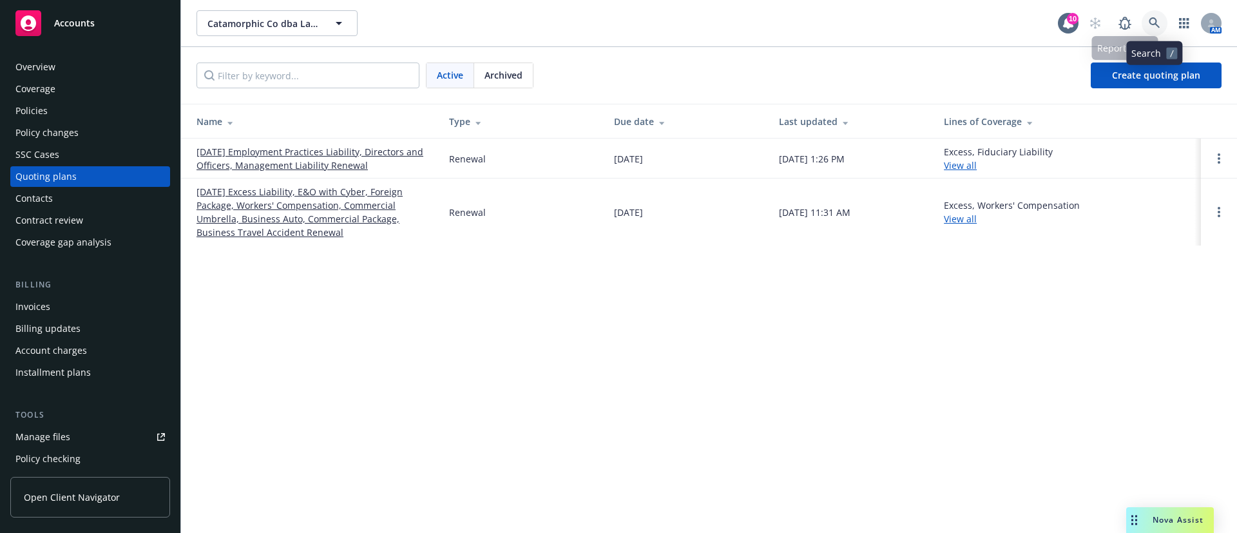
click at [1157, 16] on link at bounding box center [1155, 23] width 26 height 26
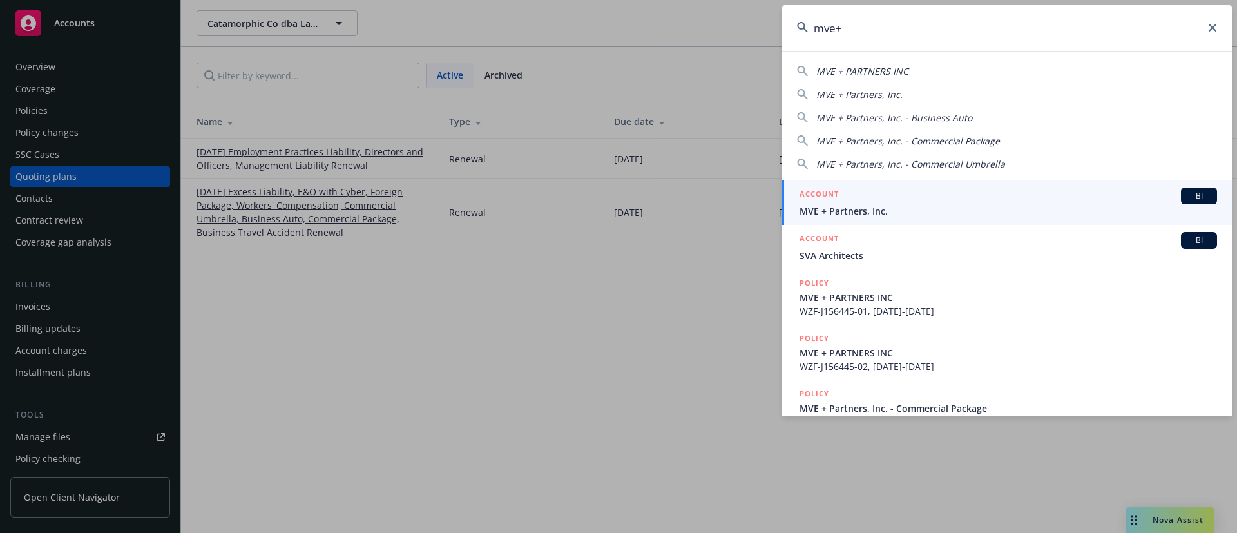
type input "mve+"
click at [914, 203] on div "ACCOUNT BI" at bounding box center [1009, 195] width 418 height 17
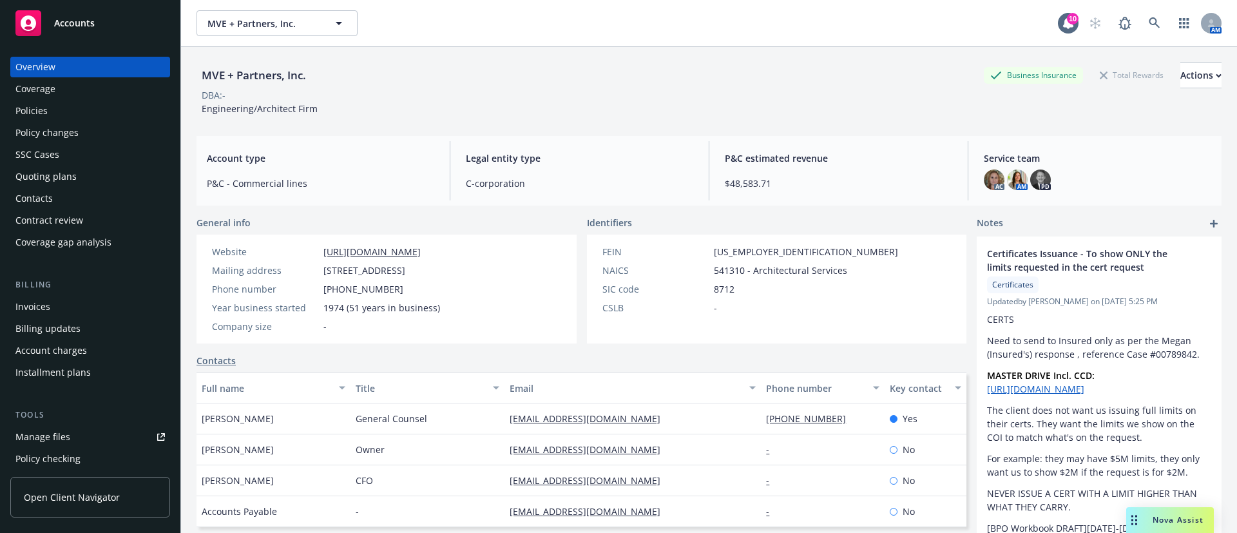
click at [110, 177] on div "Quoting plans" at bounding box center [89, 176] width 149 height 21
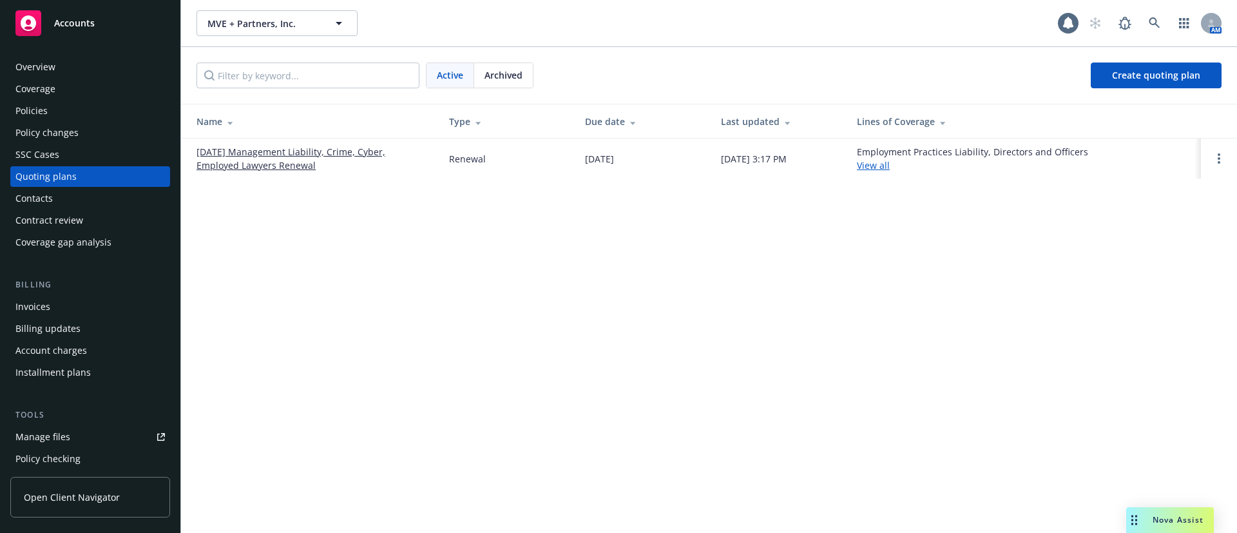
click at [243, 160] on link "[DATE] Management Liability, Crime, Cyber, Employed Lawyers Renewal" at bounding box center [313, 158] width 232 height 27
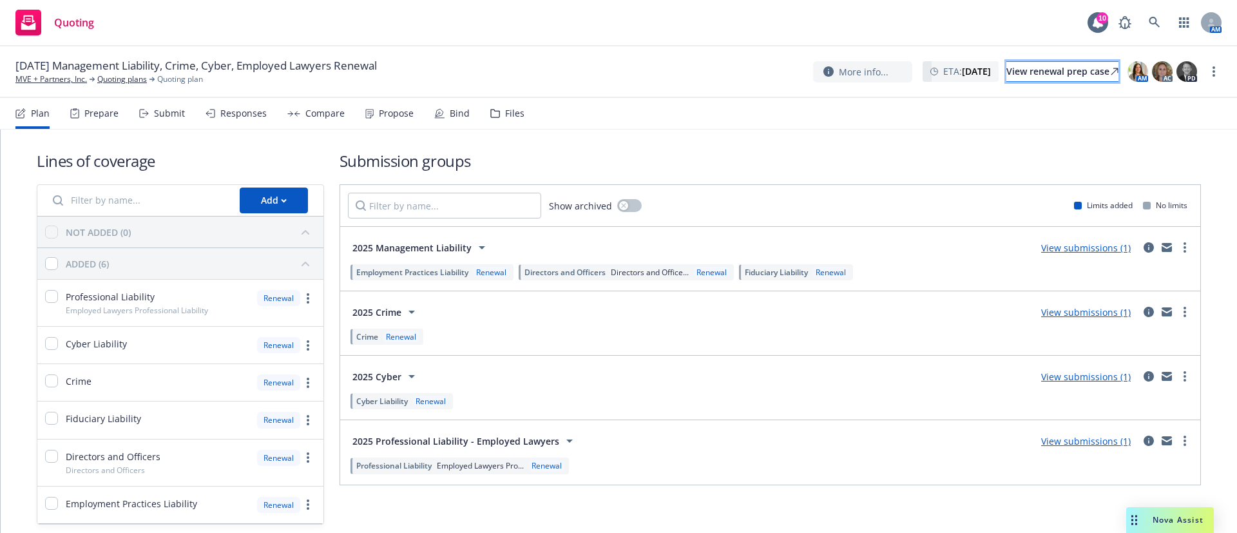
click at [1065, 75] on div "View renewal prep case" at bounding box center [1062, 71] width 112 height 19
click at [169, 114] on div "Submit" at bounding box center [169, 113] width 31 height 10
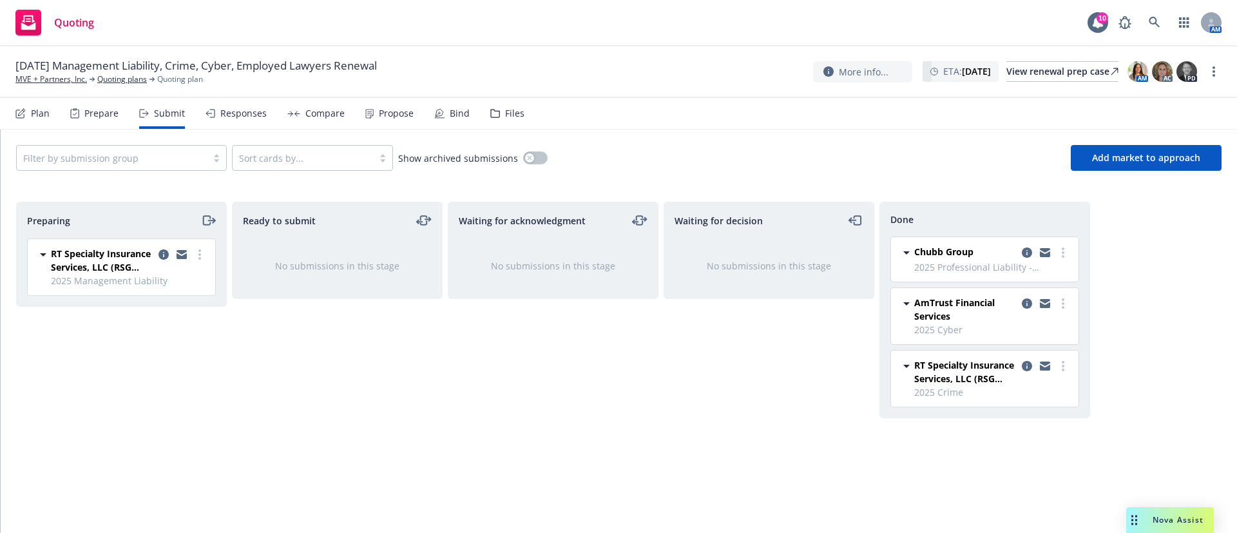
click at [95, 120] on div "Prepare" at bounding box center [94, 113] width 48 height 31
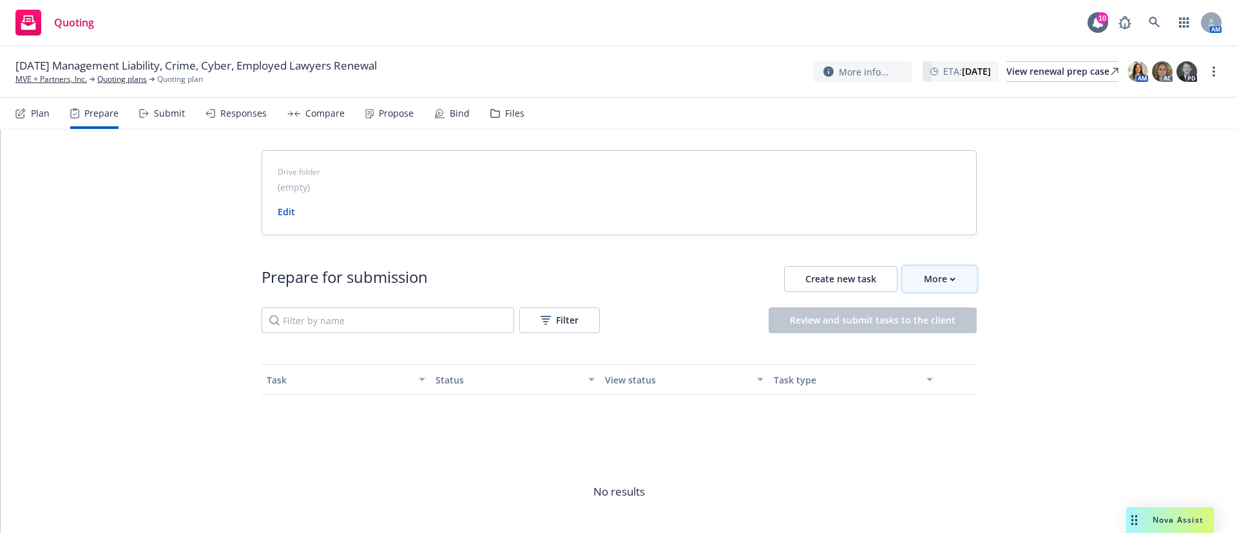
click at [932, 285] on div "More" at bounding box center [940, 279] width 32 height 24
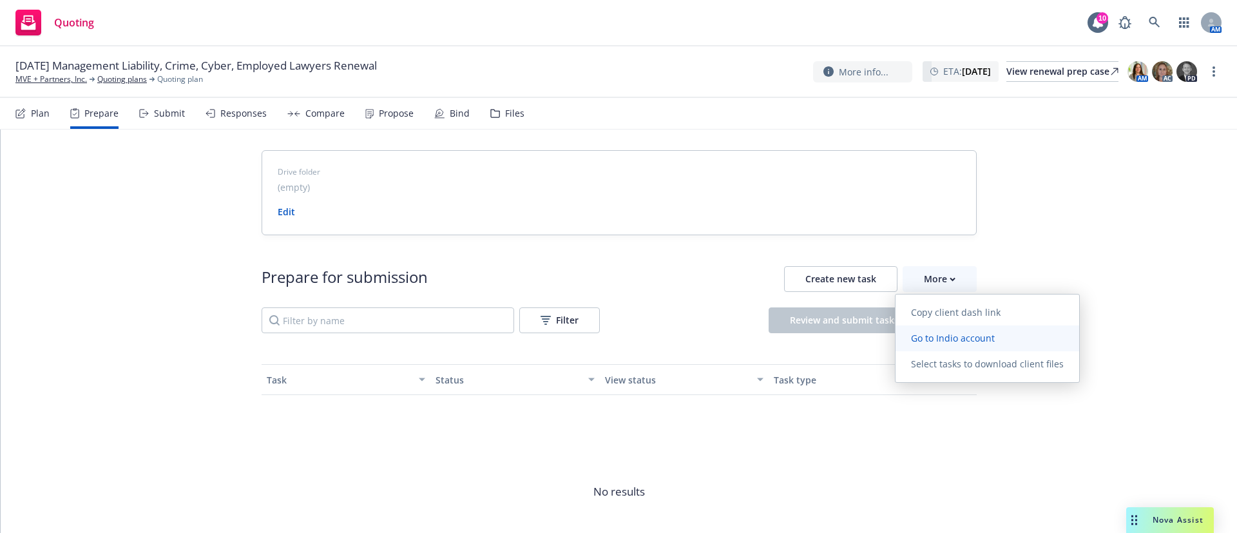
click at [963, 338] on span "Go to Indio account" at bounding box center [953, 338] width 115 height 12
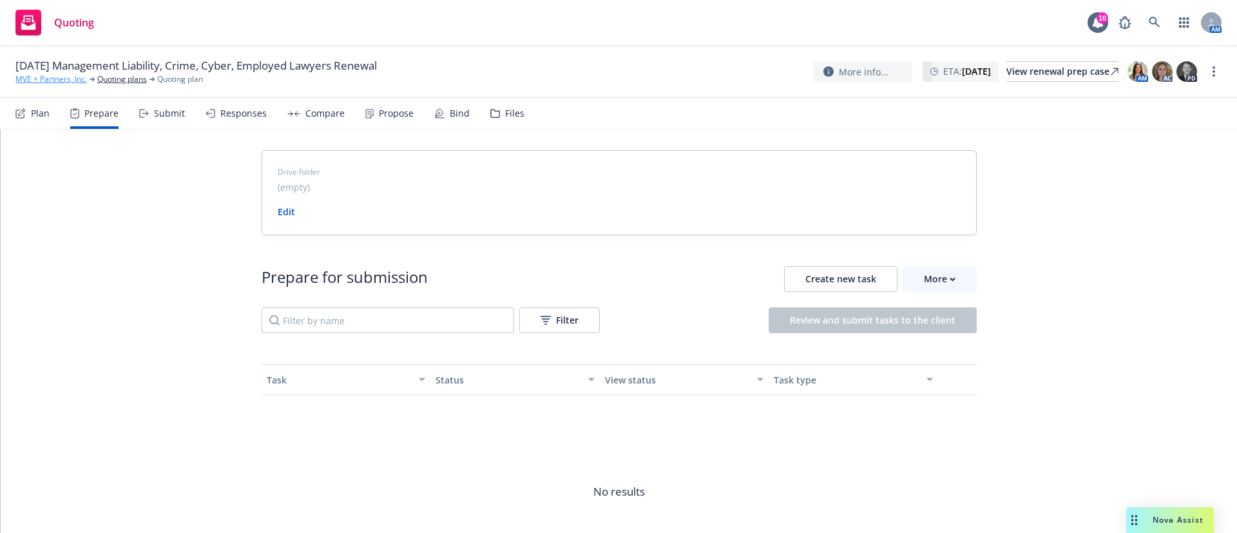
click at [64, 84] on link "MVE + Partners, Inc." at bounding box center [51, 79] width 72 height 12
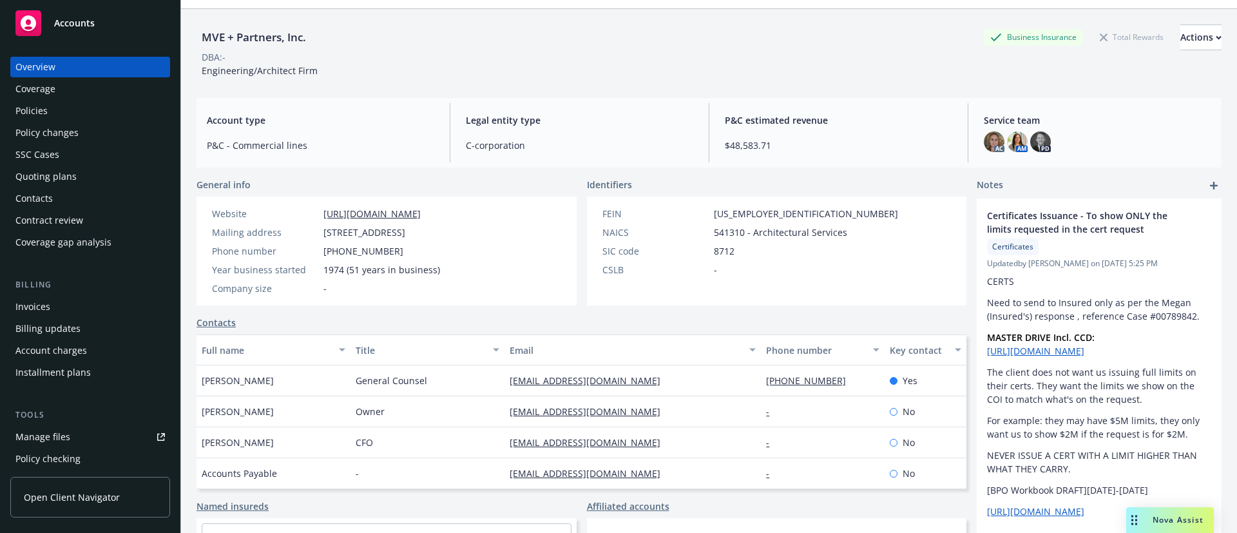
scroll to position [97, 0]
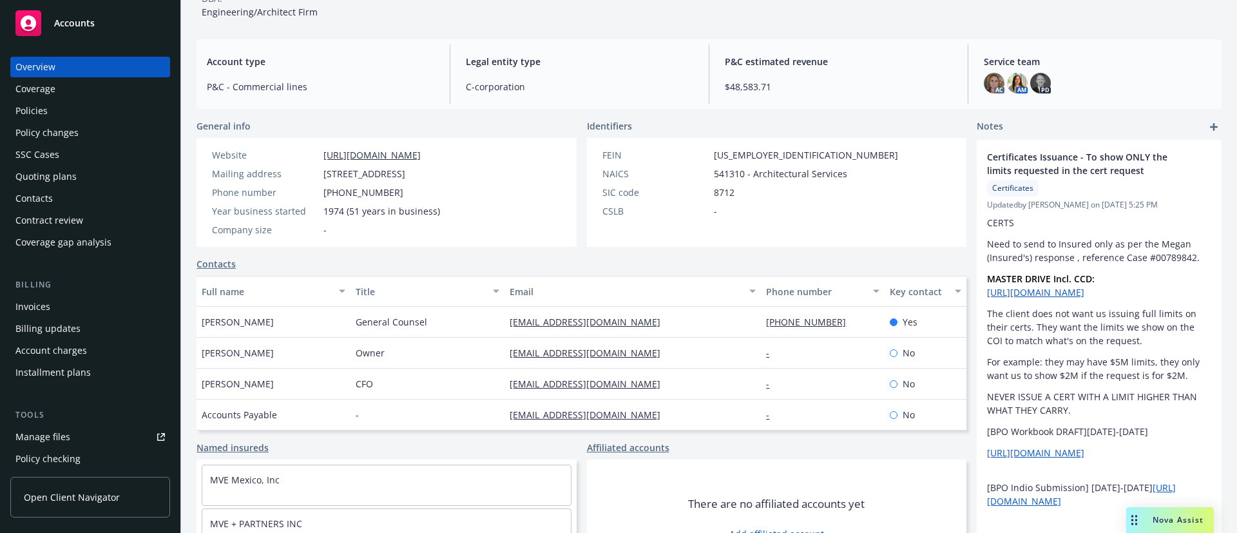
click at [658, 312] on div "[EMAIL_ADDRESS][DOMAIN_NAME]" at bounding box center [632, 322] width 256 height 31
drag, startPoint x: 651, startPoint y: 322, endPoint x: 499, endPoint y: 325, distance: 152.1
click at [504, 325] on div "mkarasch@mve-architects.com" at bounding box center [632, 322] width 256 height 31
copy link "mkarasch@mve-architects.com"
click at [98, 175] on div "Quoting plans" at bounding box center [89, 176] width 149 height 21
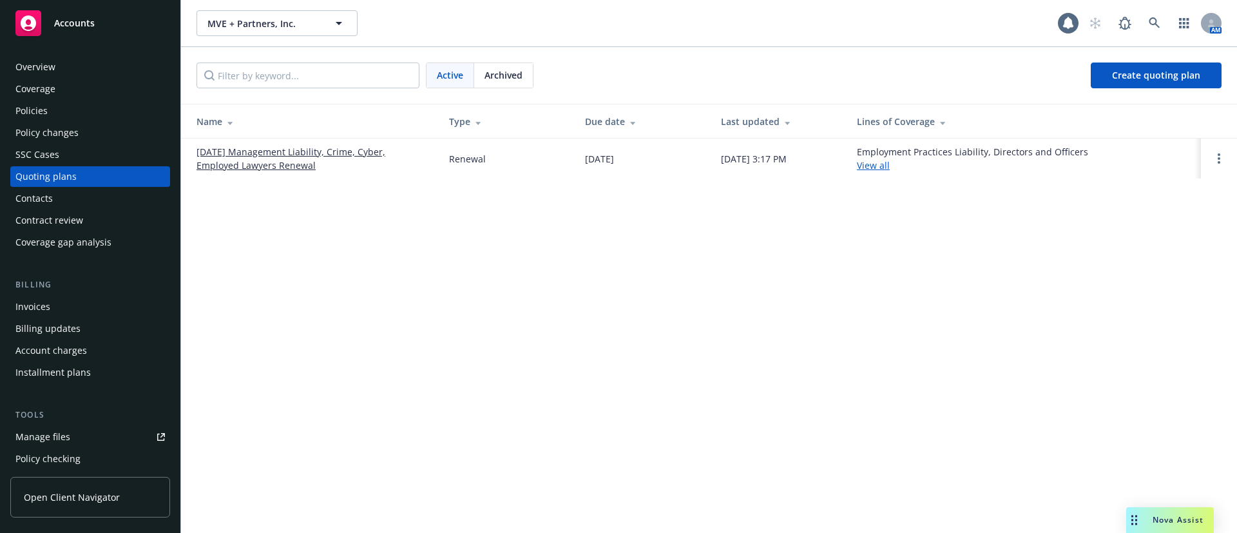
click at [228, 168] on link "[DATE] Management Liability, Crime, Cyber, Employed Lawyers Renewal" at bounding box center [313, 158] width 232 height 27
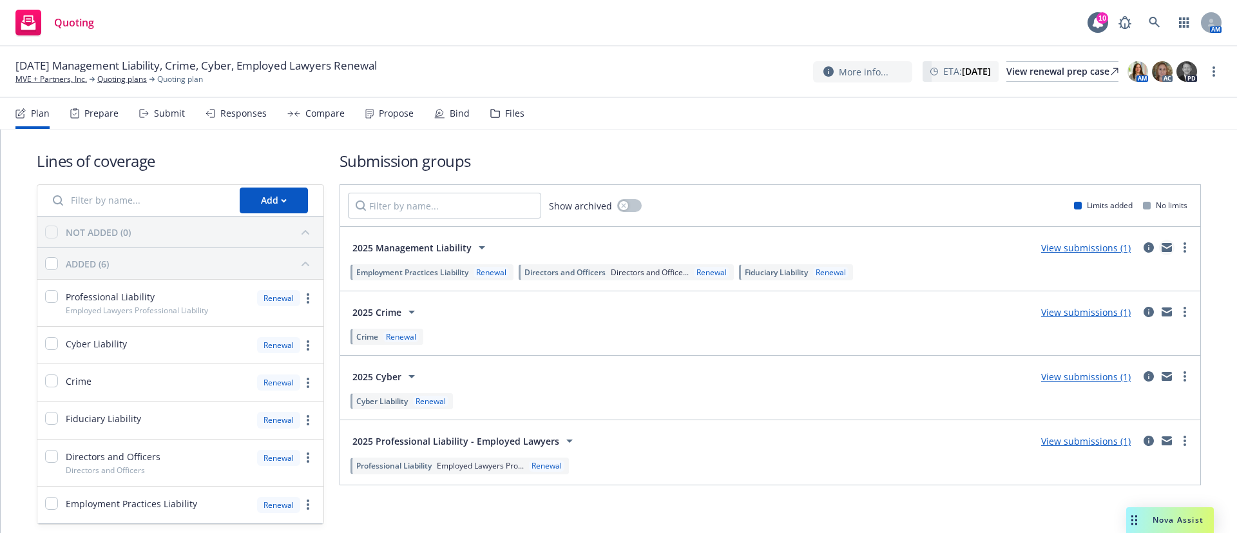
click at [1162, 245] on icon "mail" at bounding box center [1167, 245] width 10 height 5
drag, startPoint x: 421, startPoint y: 70, endPoint x: 414, endPoint y: 65, distance: 8.8
click at [421, 69] on div "[DATE] Management Liability, Crime, Cyber, Employed Lawyers Renewal MVE + Partn…" at bounding box center [618, 71] width 1206 height 27
click at [73, 81] on link "MVE + Partners, Inc." at bounding box center [51, 79] width 72 height 12
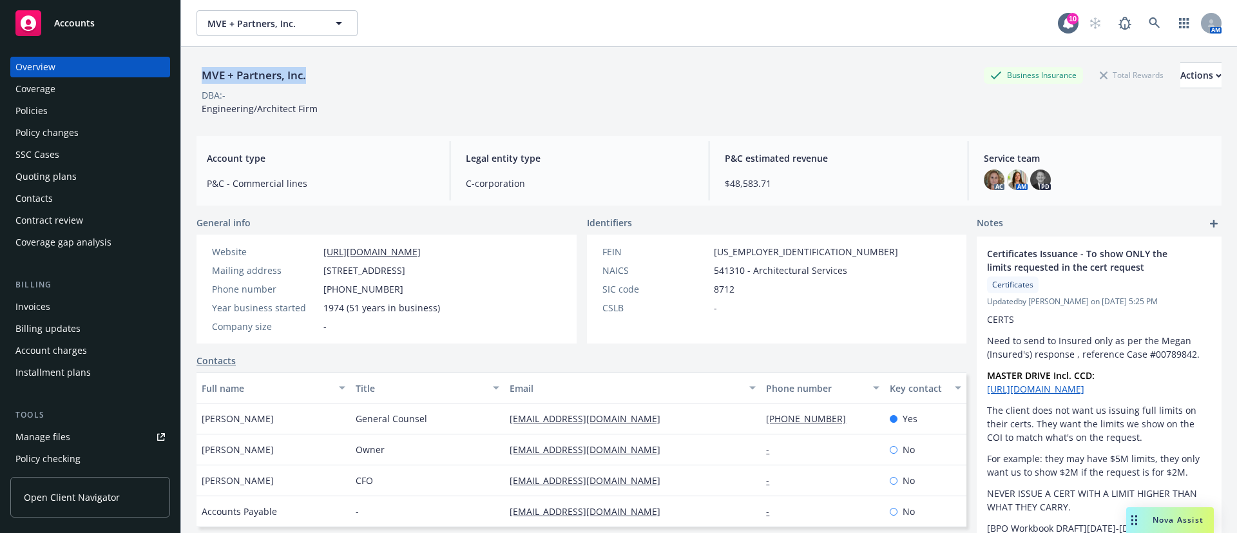
drag, startPoint x: 325, startPoint y: 79, endPoint x: 202, endPoint y: 81, distance: 123.1
click at [202, 81] on div "MVE + Partners, Inc. Business Insurance Total Rewards Actions" at bounding box center [709, 75] width 1025 height 26
copy div "MVE + Partners, Inc."
